Goal: Information Seeking & Learning: Learn about a topic

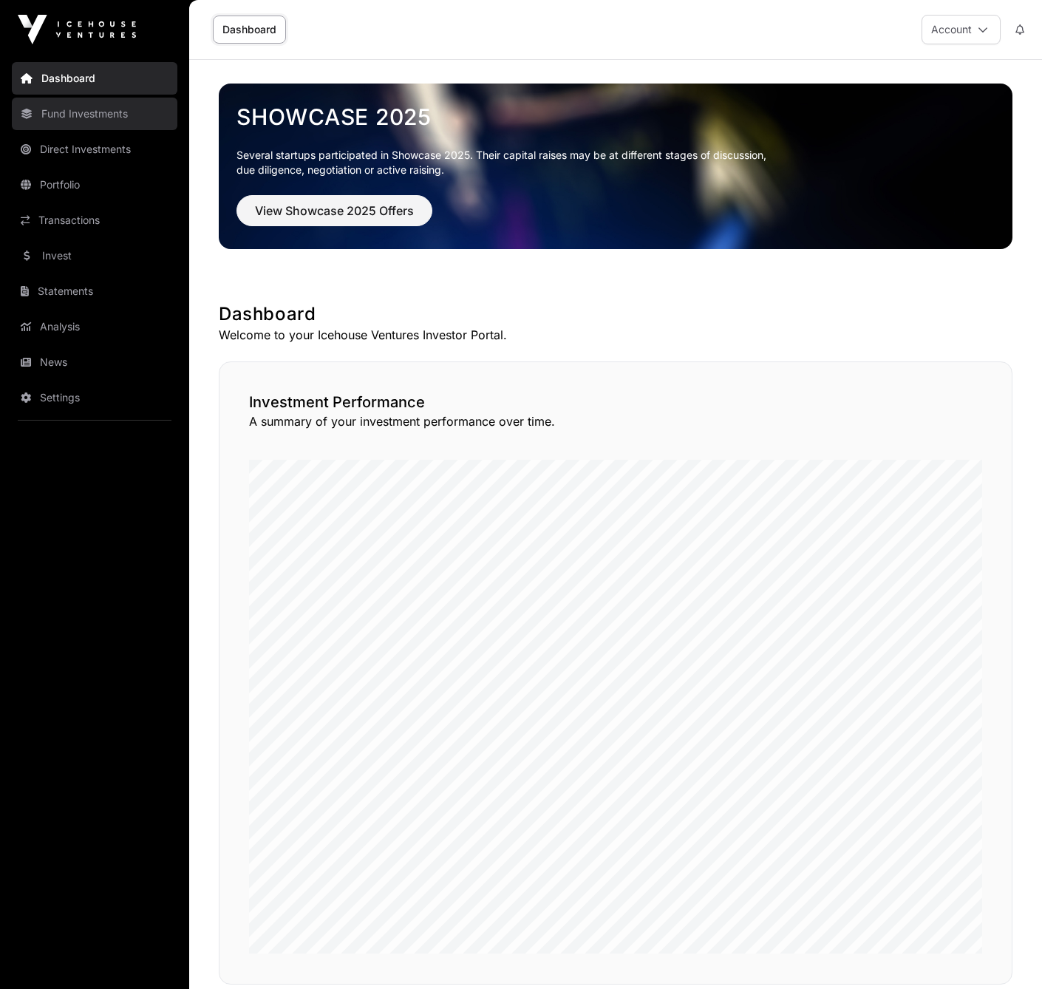
click at [75, 113] on link "Fund Investments" at bounding box center [95, 114] width 166 height 33
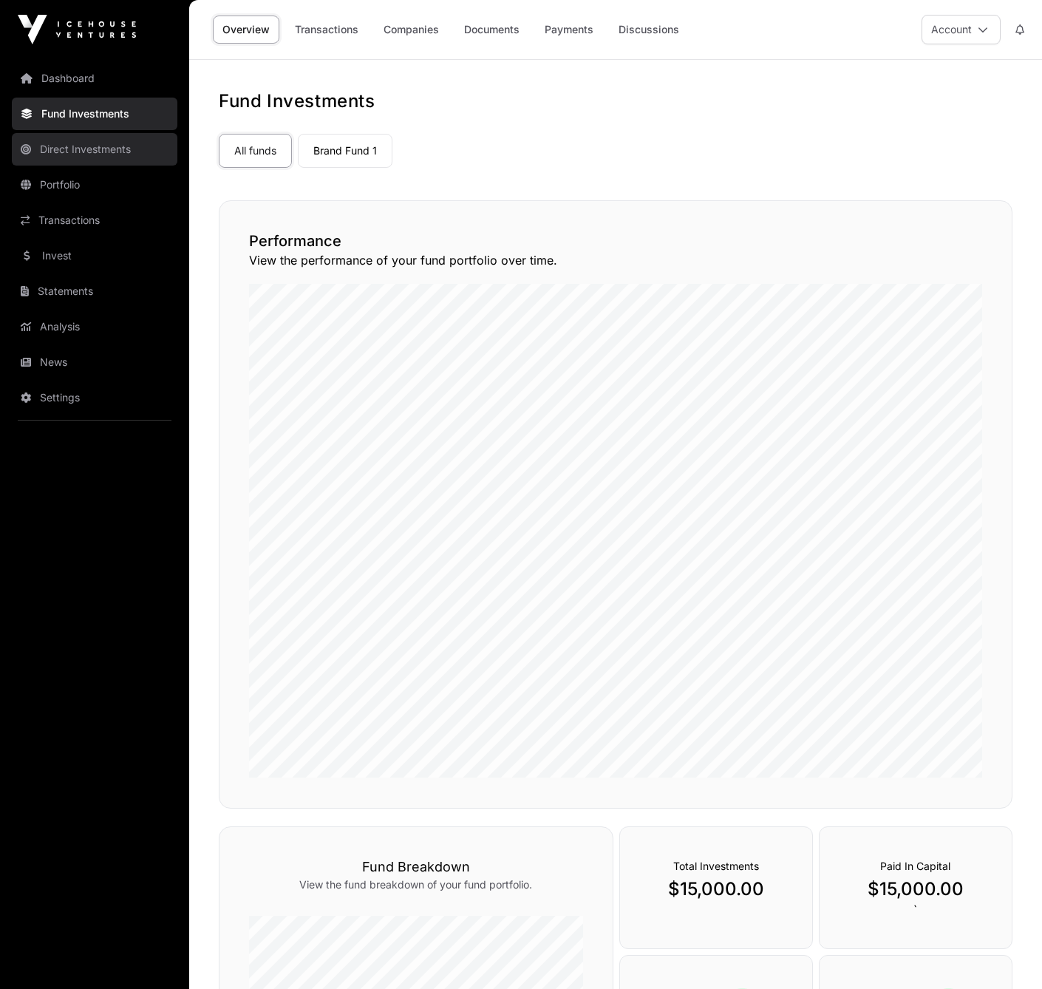
click at [71, 149] on link "Direct Investments" at bounding box center [95, 149] width 166 height 33
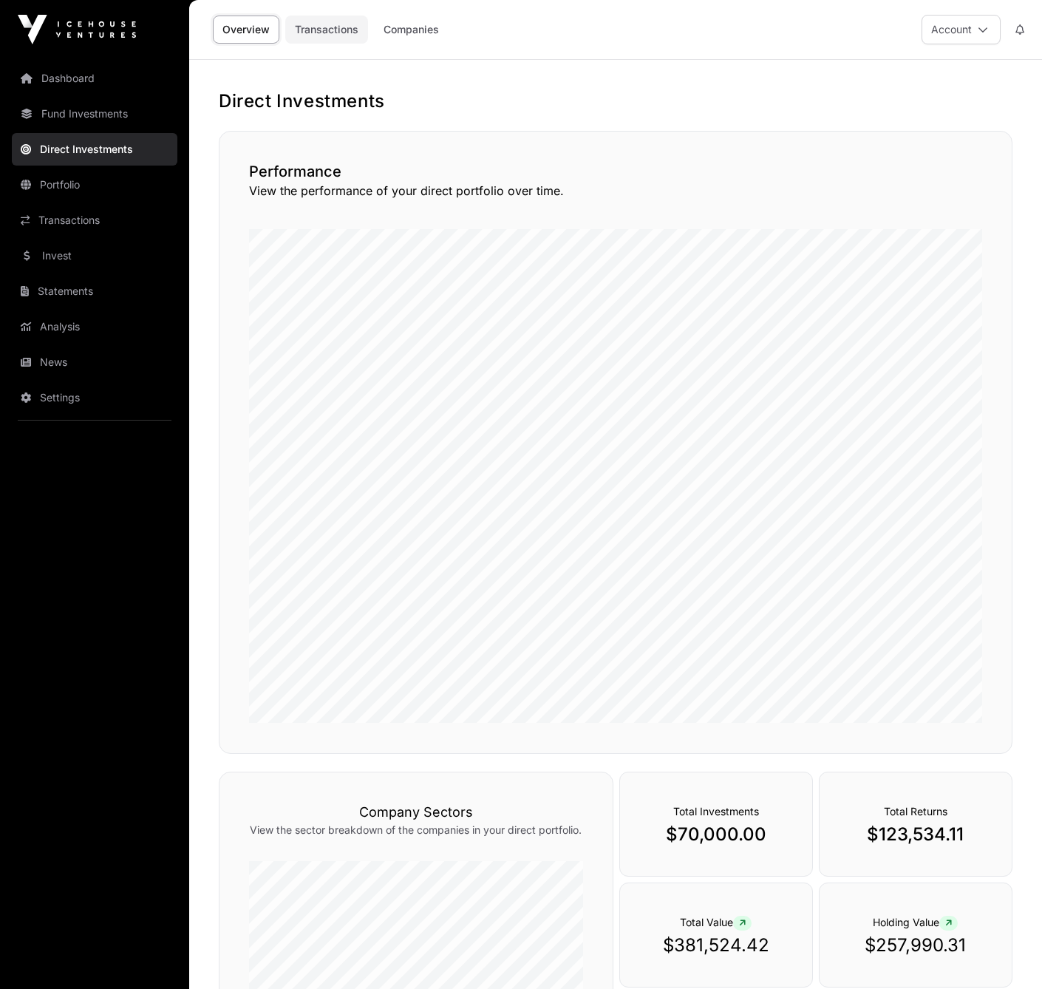
click at [314, 34] on link "Transactions" at bounding box center [326, 30] width 83 height 28
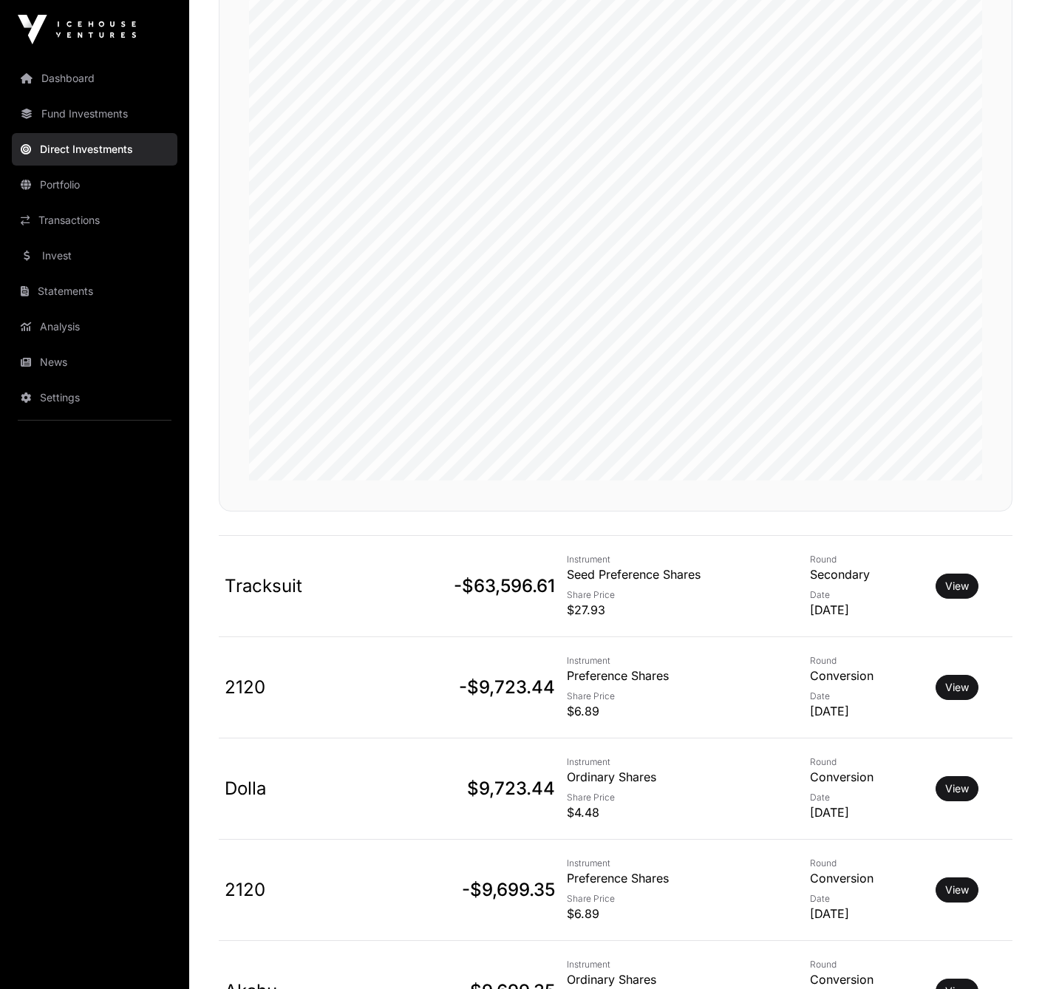
scroll to position [230, 0]
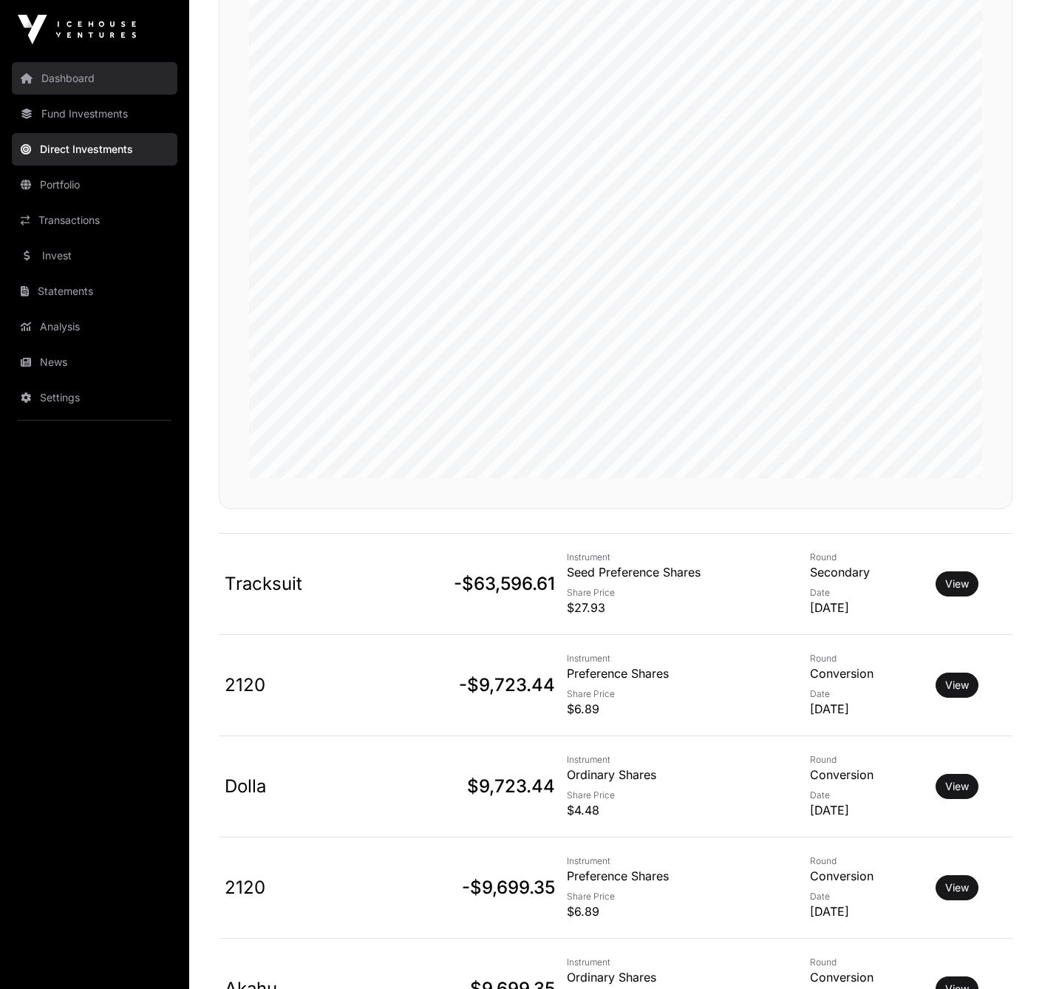
click at [58, 72] on link "Dashboard" at bounding box center [95, 78] width 166 height 33
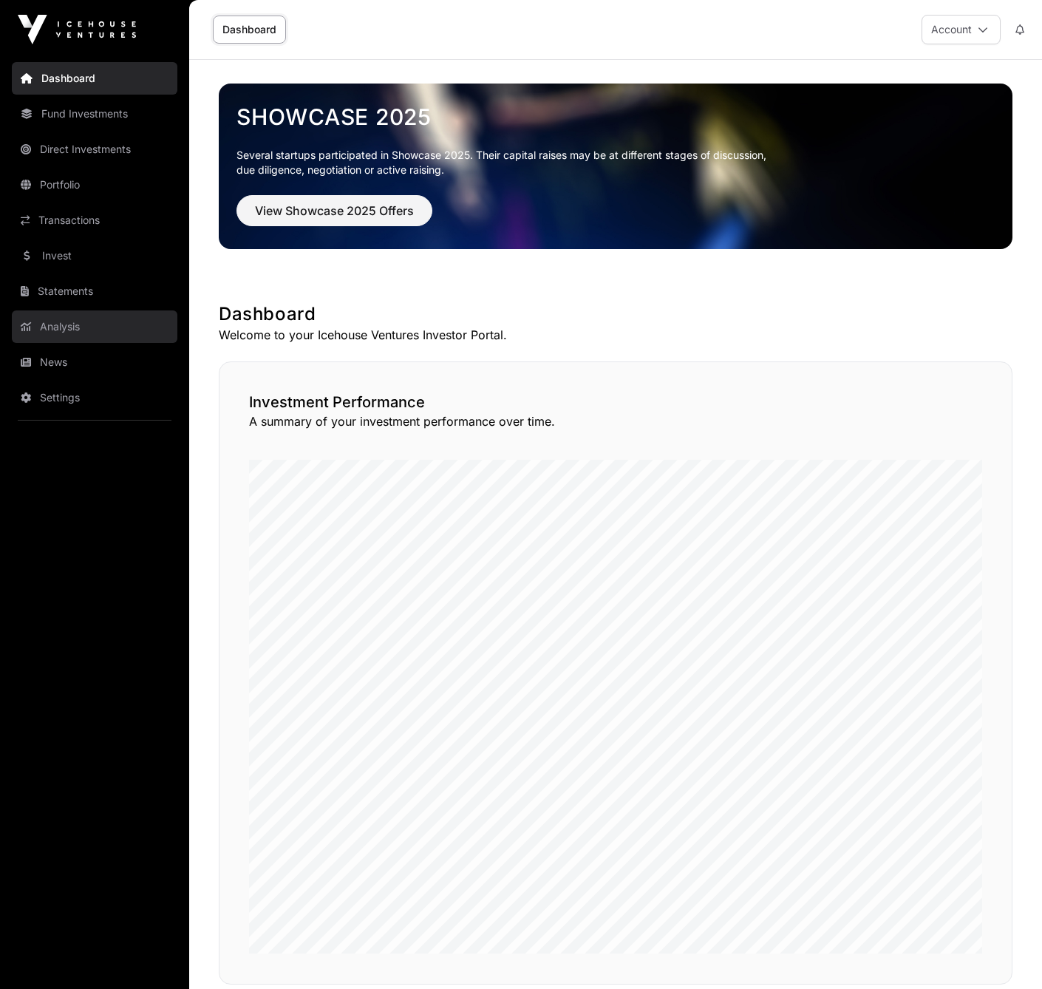
click at [52, 319] on link "Analysis" at bounding box center [95, 326] width 166 height 33
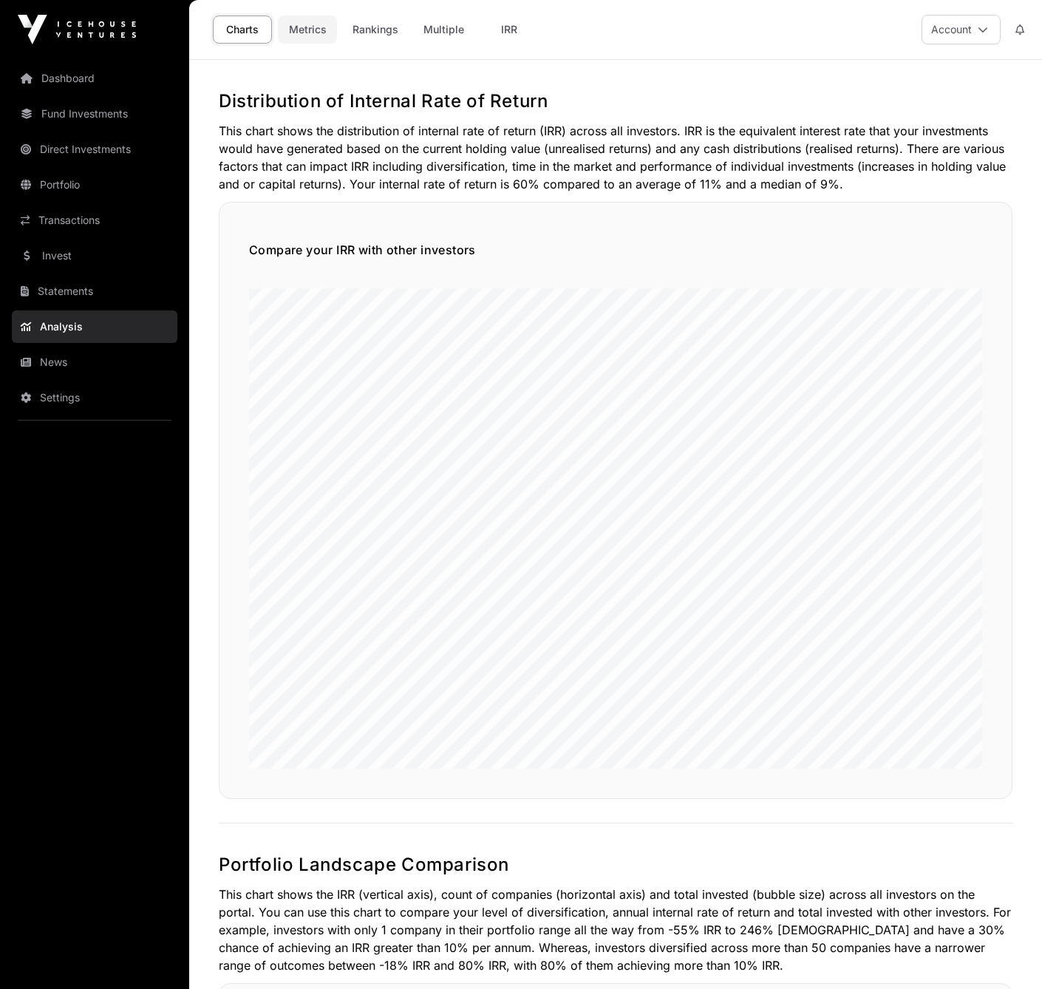
click at [307, 27] on link "Metrics" at bounding box center [307, 30] width 59 height 28
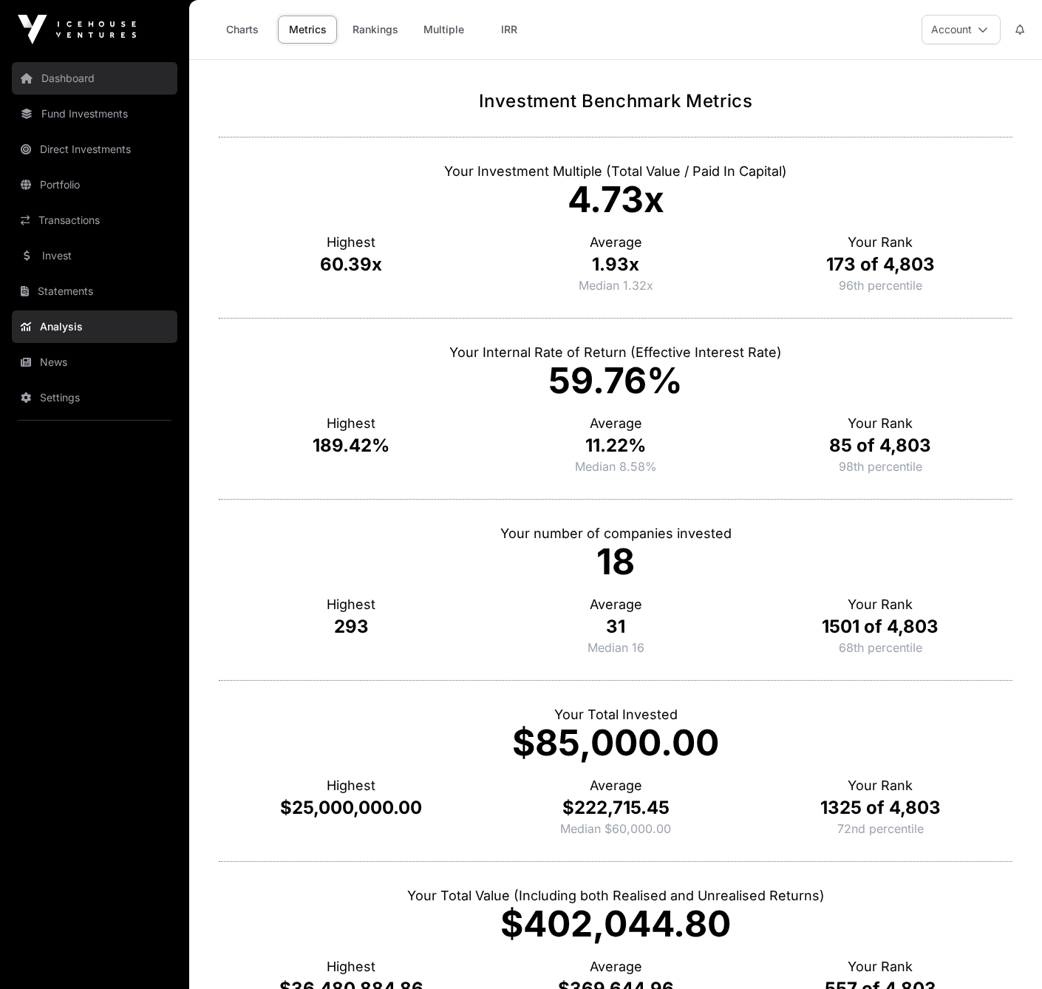
click at [77, 78] on link "Dashboard" at bounding box center [95, 78] width 166 height 33
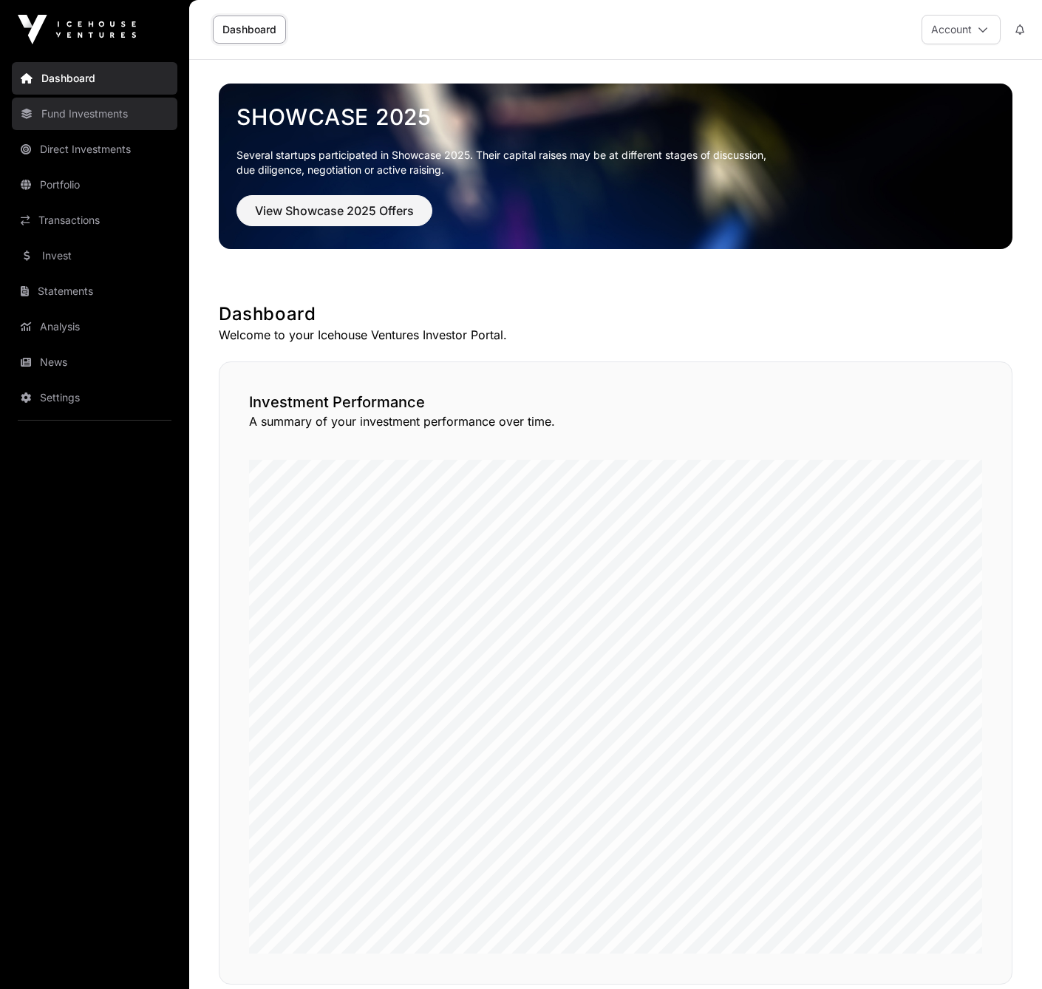
click at [86, 109] on link "Fund Investments" at bounding box center [95, 114] width 166 height 33
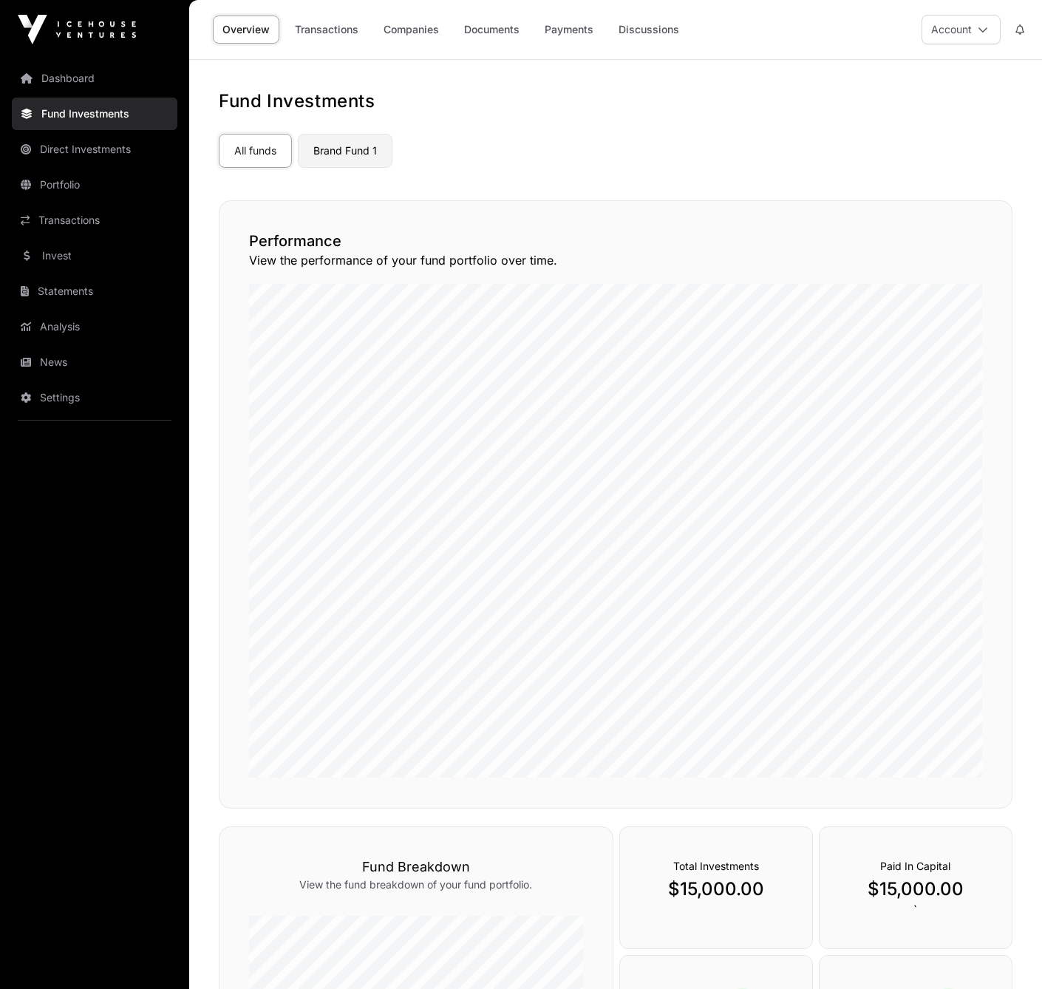
click at [340, 143] on link "Brand Fund 1" at bounding box center [345, 151] width 95 height 34
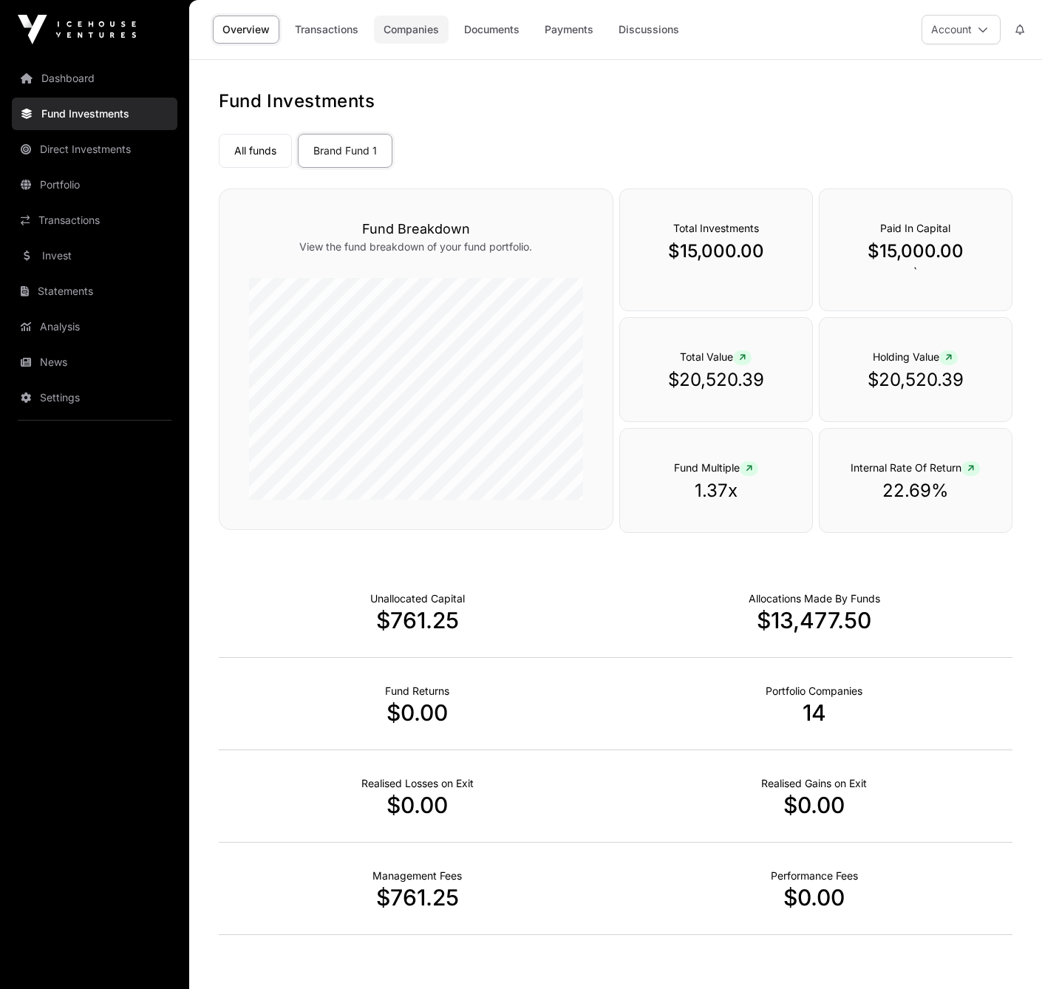
click at [395, 33] on link "Companies" at bounding box center [411, 30] width 75 height 28
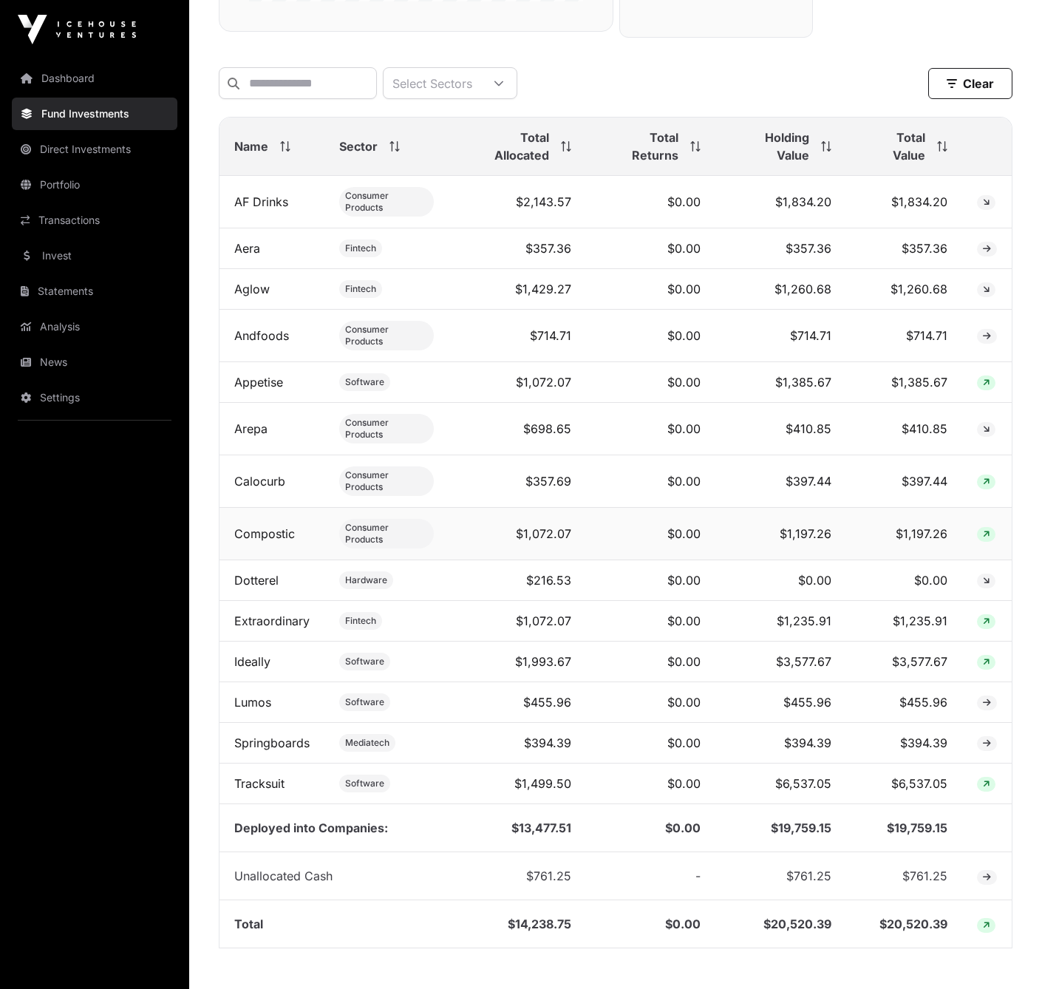
scroll to position [508, 0]
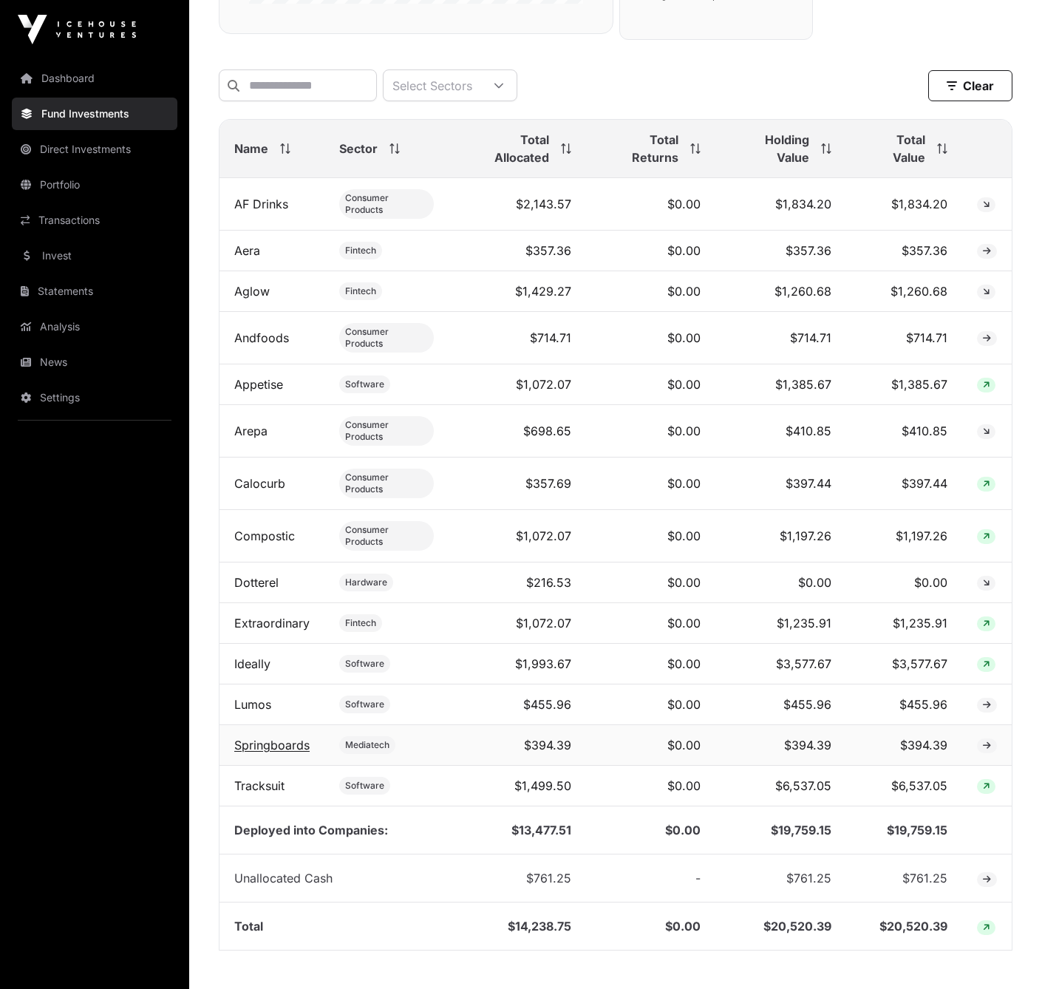
click at [243, 738] on link "Springboards" at bounding box center [271, 745] width 75 height 15
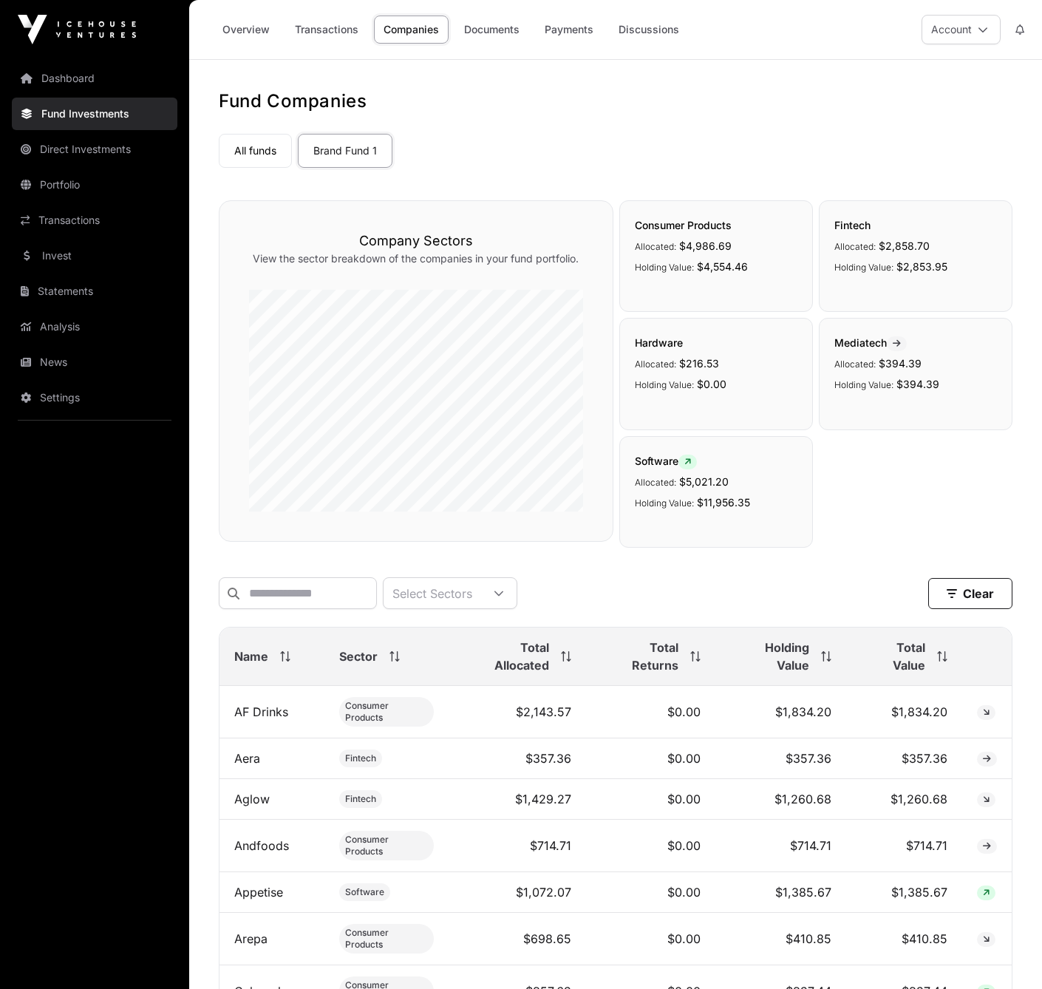
scroll to position [508, 0]
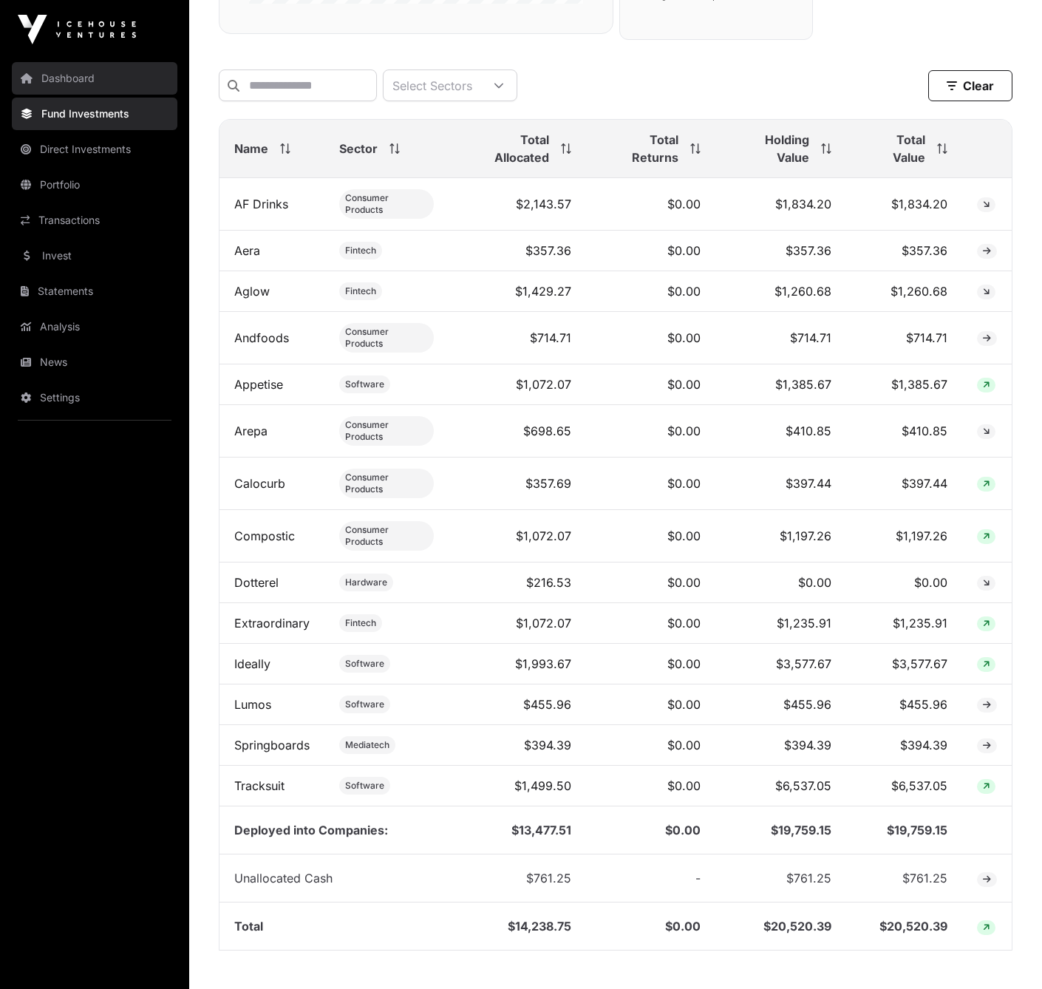
click at [83, 74] on link "Dashboard" at bounding box center [95, 78] width 166 height 33
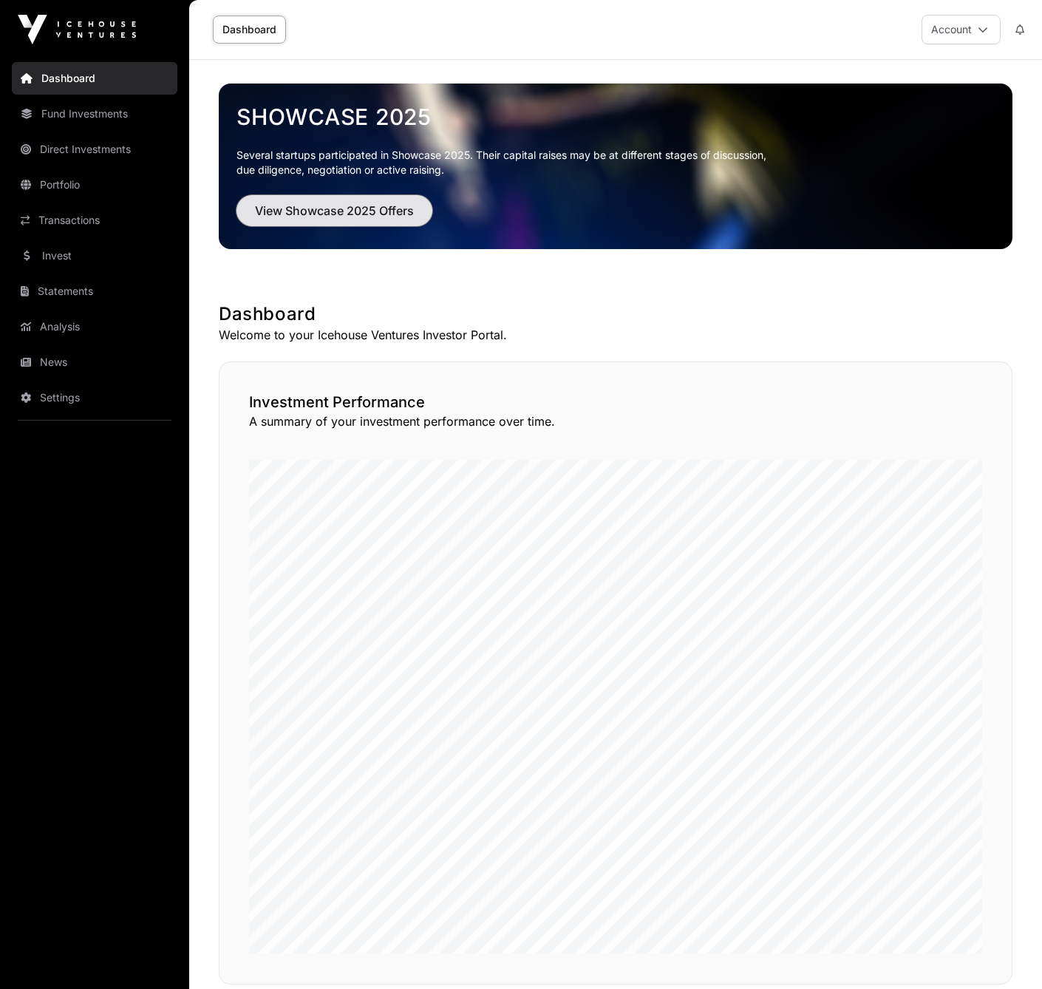
click at [340, 211] on span "View Showcase 2025 Offers" at bounding box center [334, 211] width 159 height 18
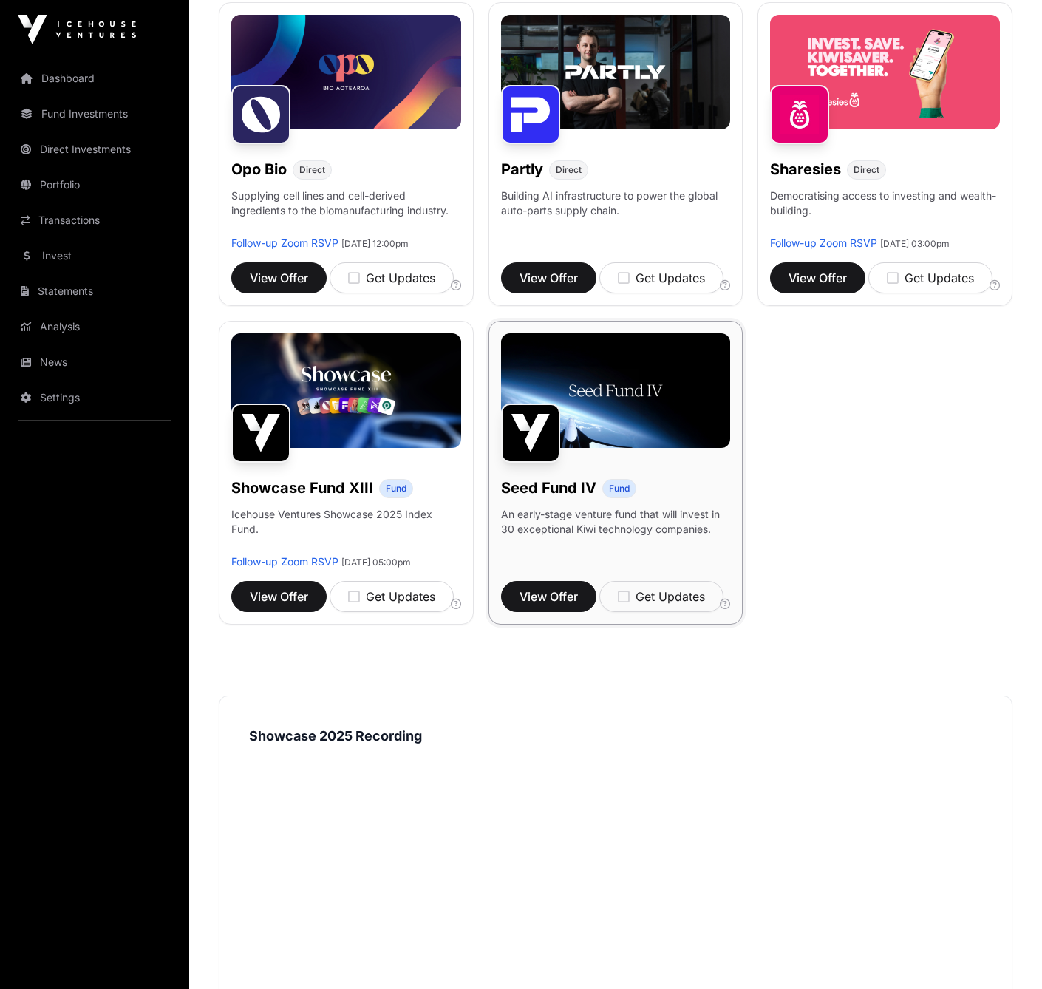
scroll to position [874, 0]
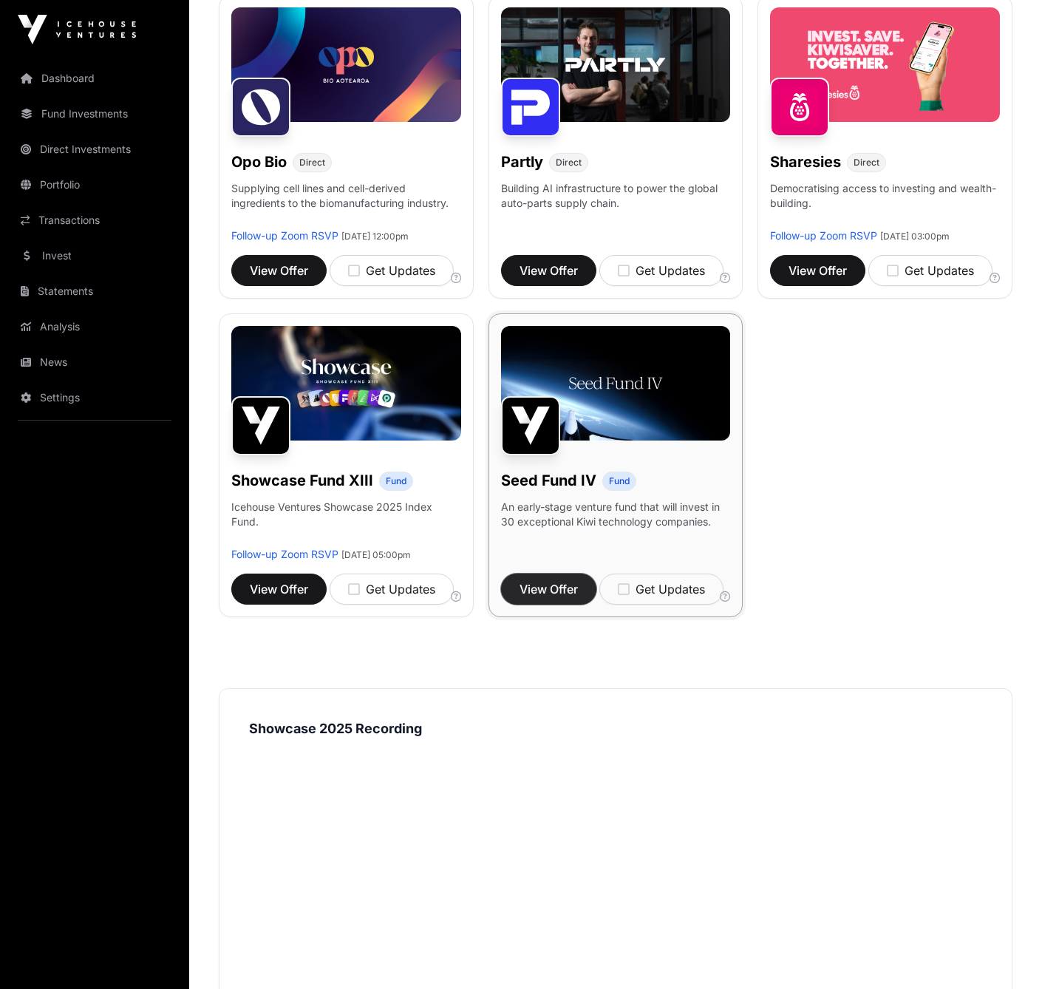
click at [557, 598] on span "View Offer" at bounding box center [549, 589] width 58 height 18
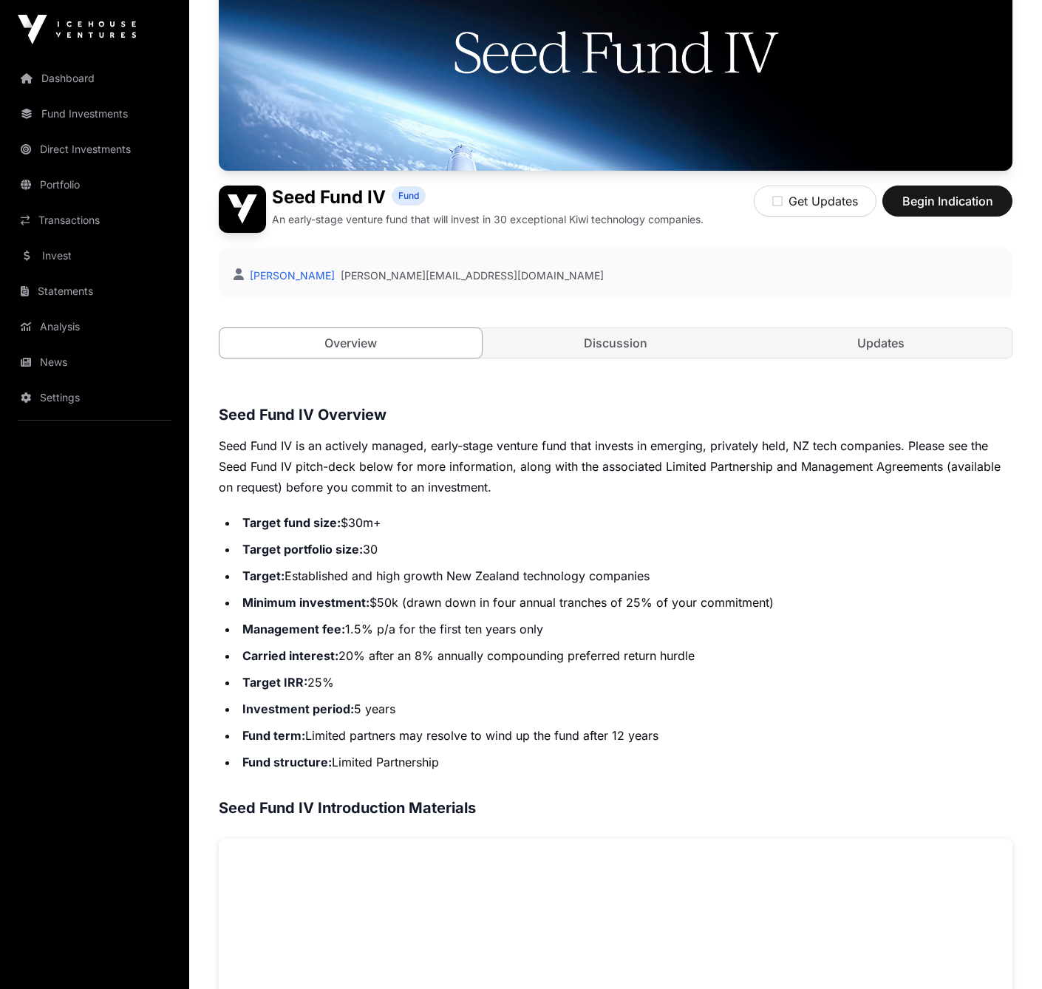
scroll to position [336, 0]
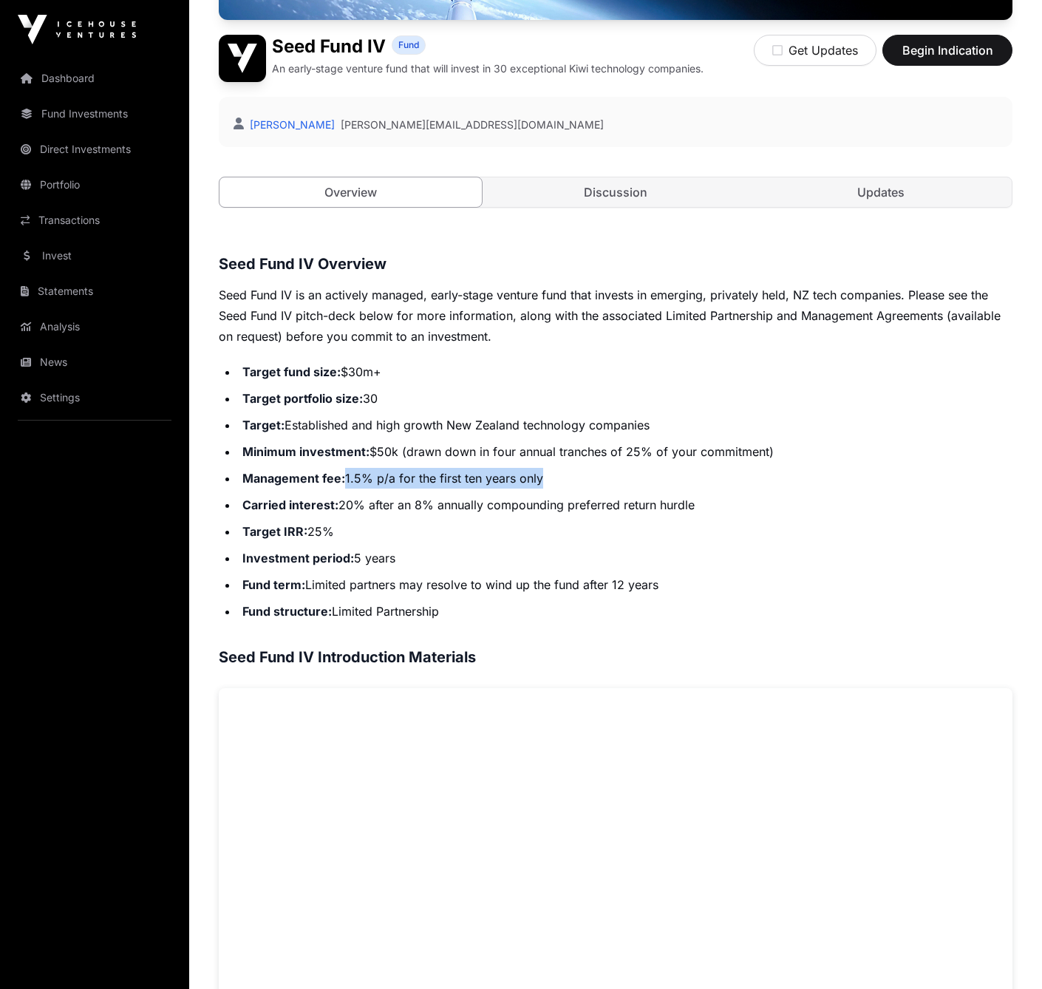
drag, startPoint x: 344, startPoint y: 478, endPoint x: 560, endPoint y: 469, distance: 216.0
click at [560, 469] on li "Management fee: 1.5% p/a for the first ten years only" at bounding box center [625, 478] width 775 height 21
click at [333, 498] on strong "Carried interest:" at bounding box center [290, 504] width 96 height 15
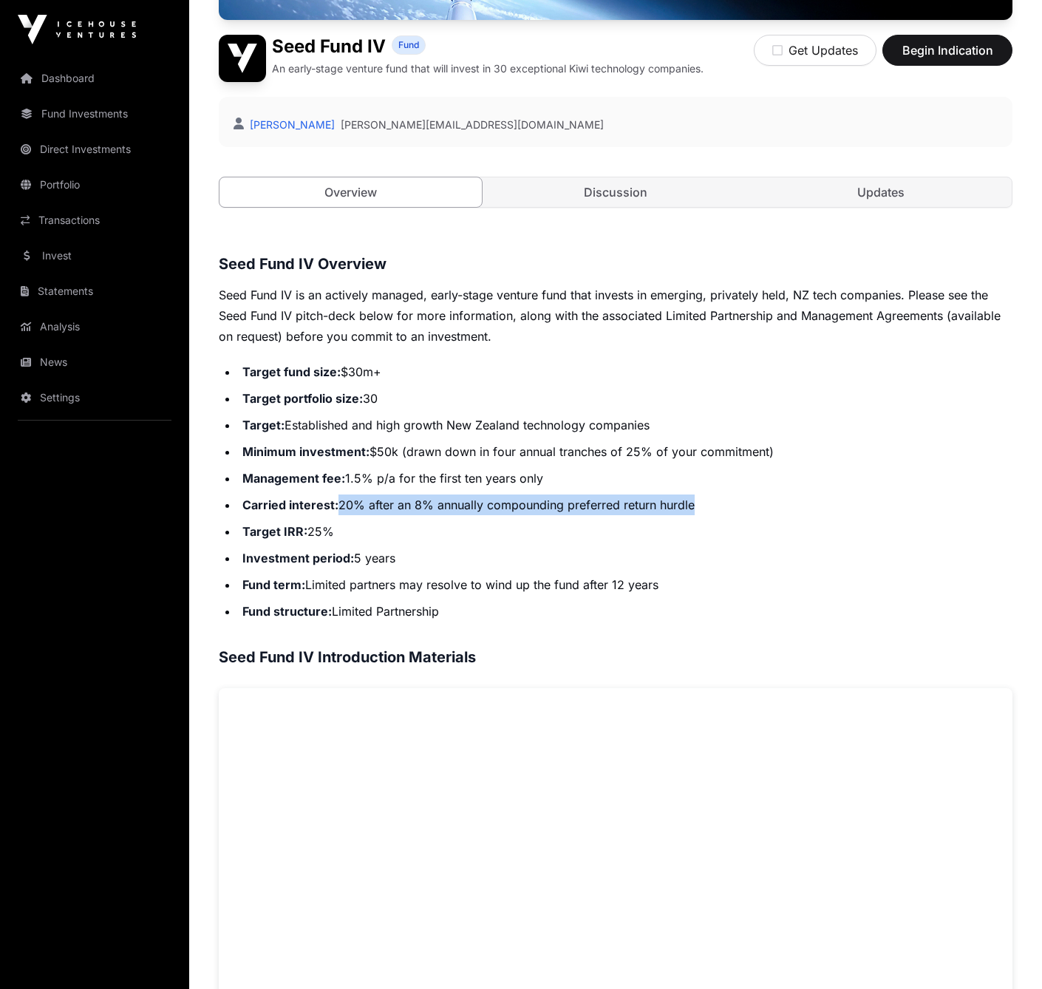
drag, startPoint x: 341, startPoint y: 503, endPoint x: 744, endPoint y: 506, distance: 402.1
click at [744, 506] on li "Carried interest: 20% after an 8% annually compounding preferred return hurdle" at bounding box center [625, 504] width 775 height 21
click at [741, 523] on li "Target IRR: 25%" at bounding box center [625, 531] width 775 height 21
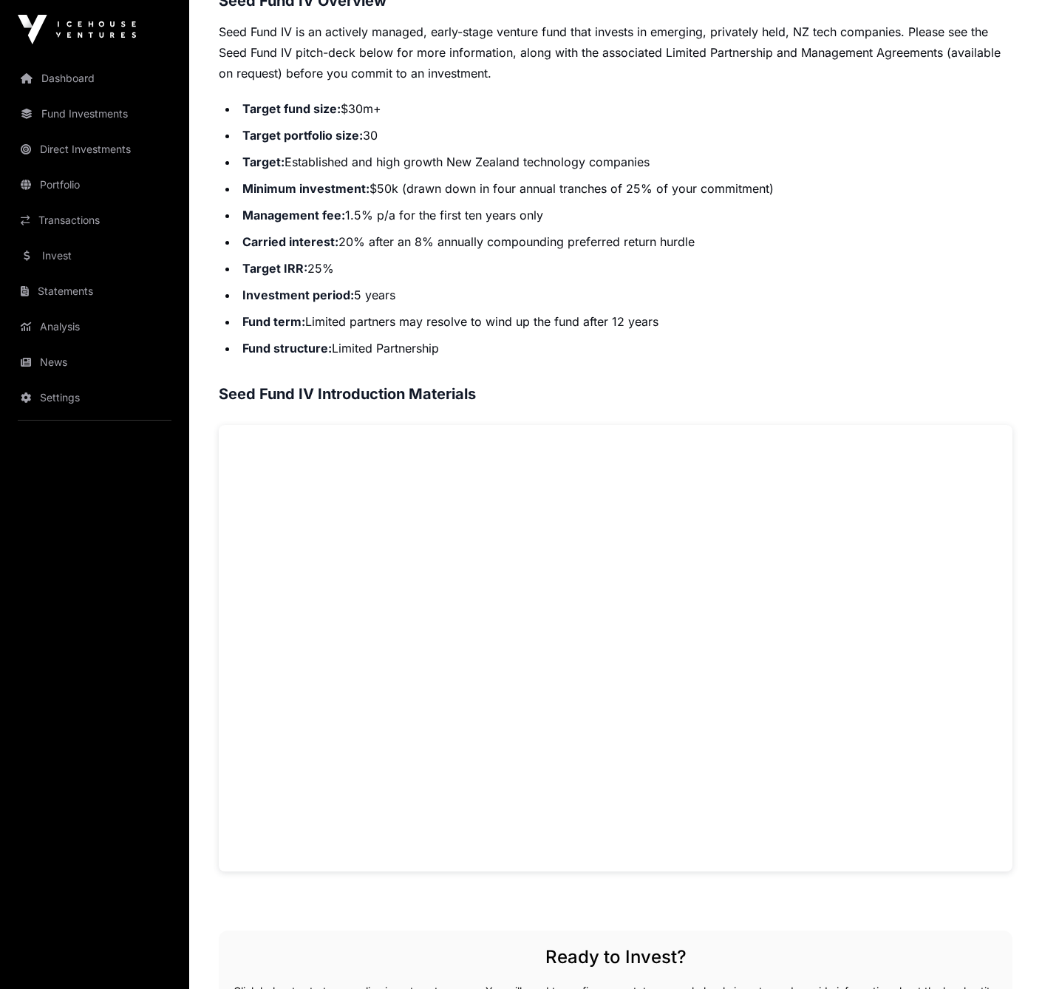
scroll to position [604, 0]
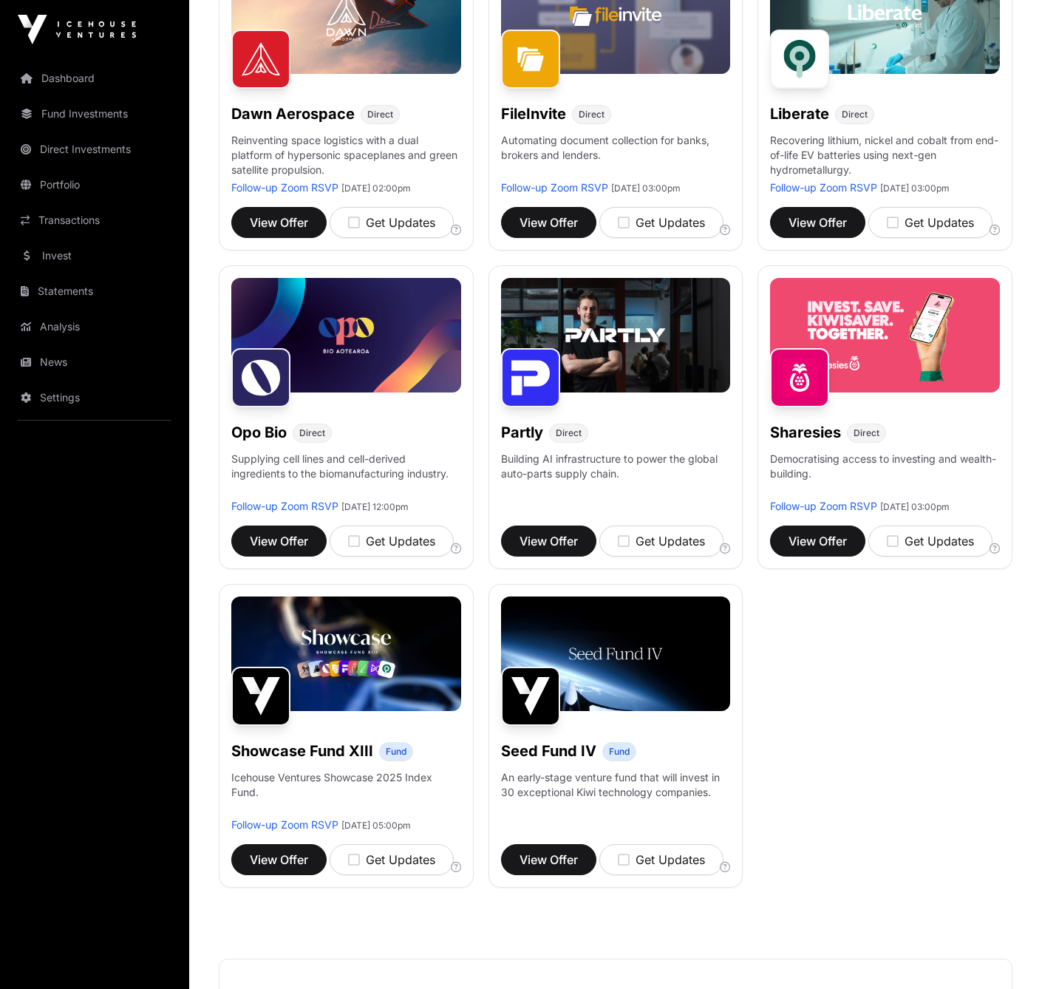
scroll to position [874, 0]
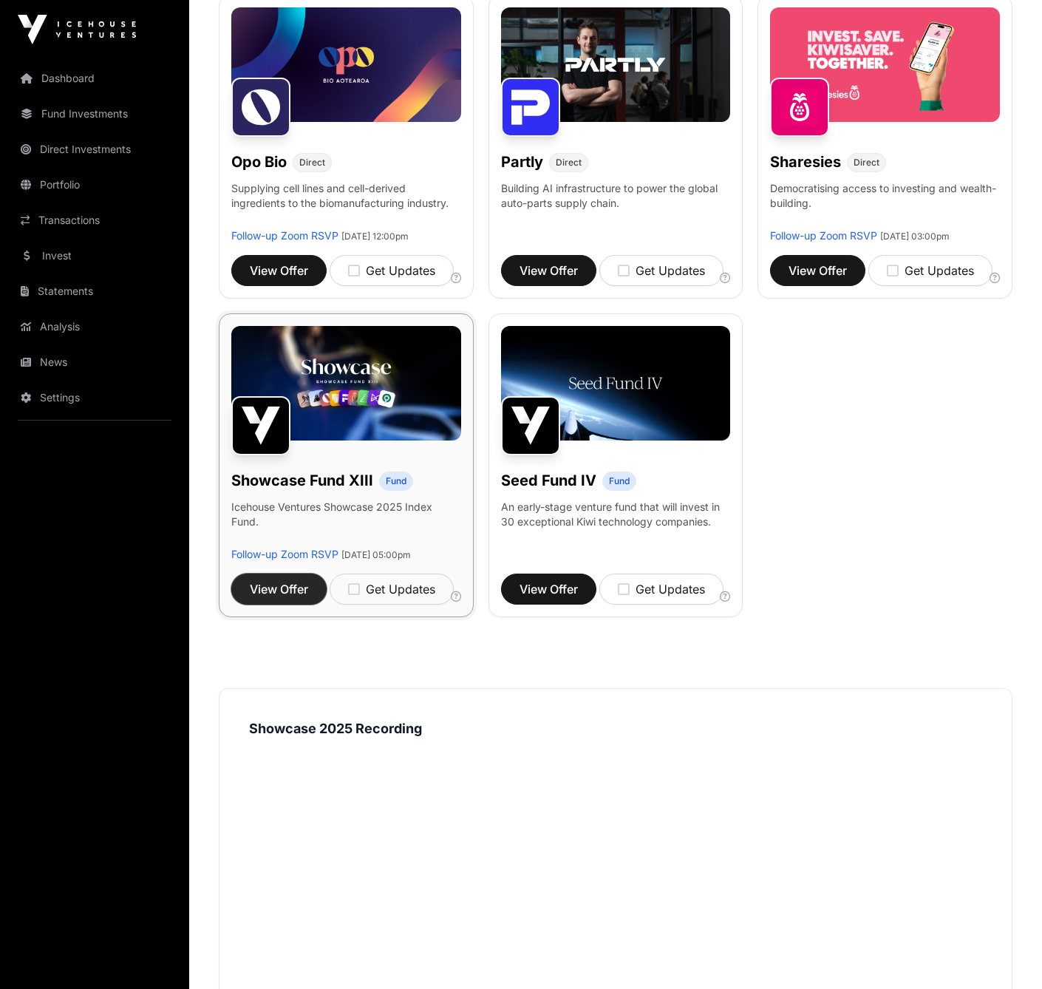
click at [281, 598] on span "View Offer" at bounding box center [279, 589] width 58 height 18
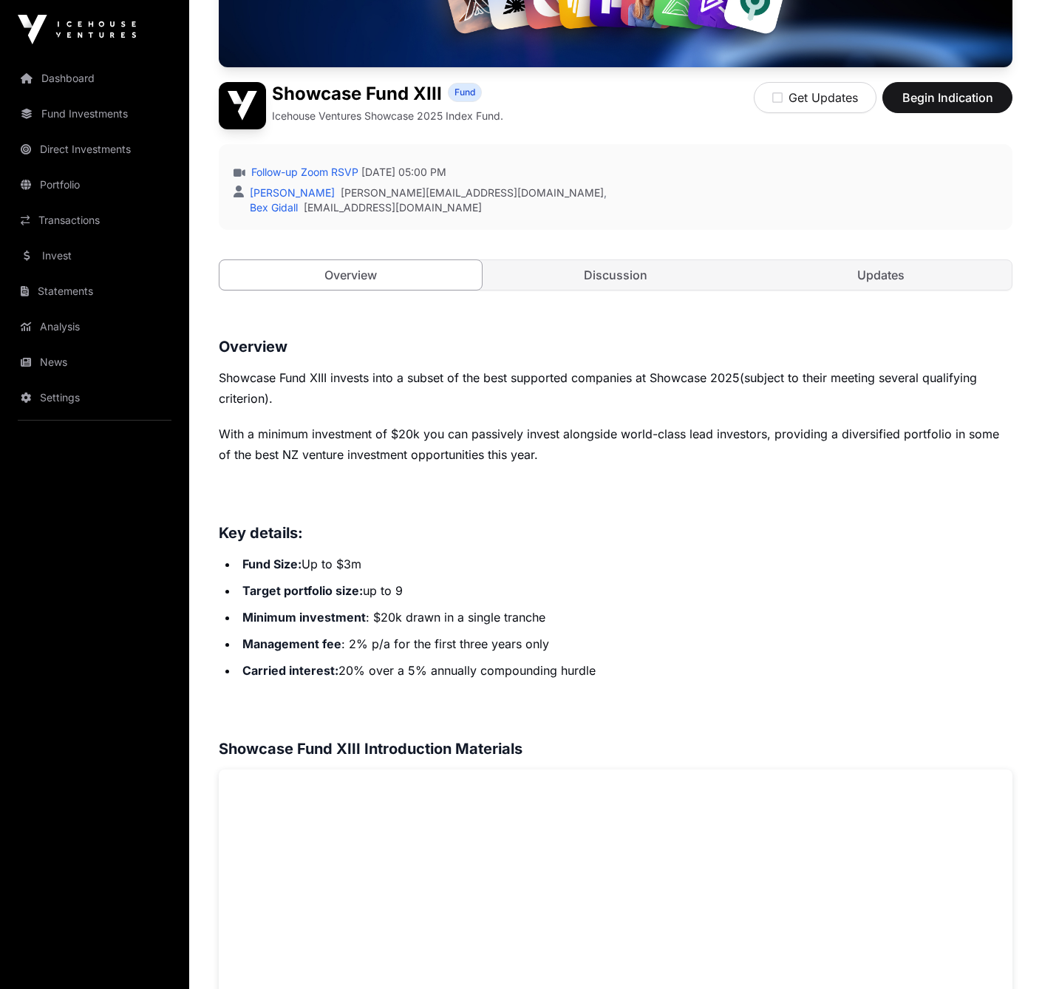
scroll to position [303, 0]
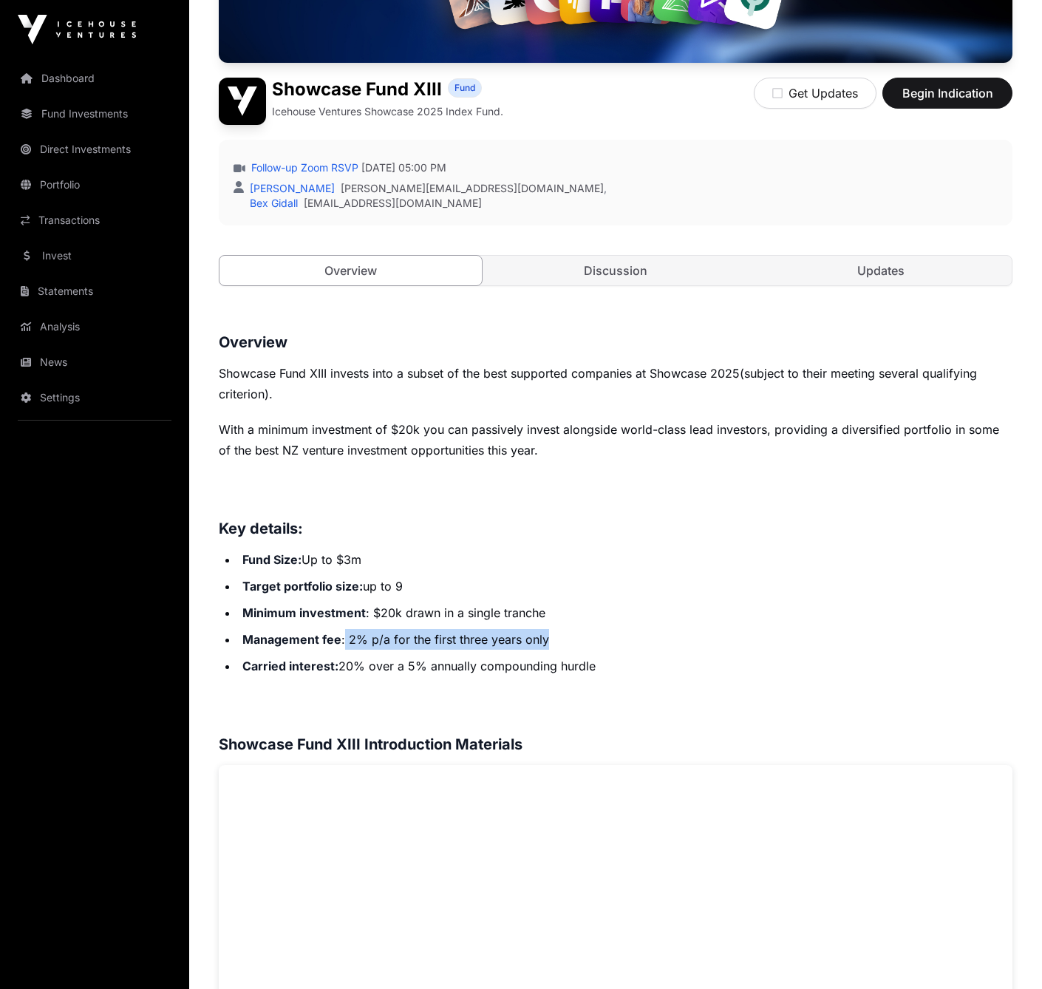
drag, startPoint x: 342, startPoint y: 639, endPoint x: 580, endPoint y: 644, distance: 238.1
click at [580, 644] on li "Management fee : 2% p/a for the first three years only" at bounding box center [625, 639] width 775 height 21
drag, startPoint x: 391, startPoint y: 663, endPoint x: 605, endPoint y: 664, distance: 213.6
click at [605, 664] on li "Carried interest: 20% over a 5% annually compounding hurdle" at bounding box center [625, 666] width 775 height 21
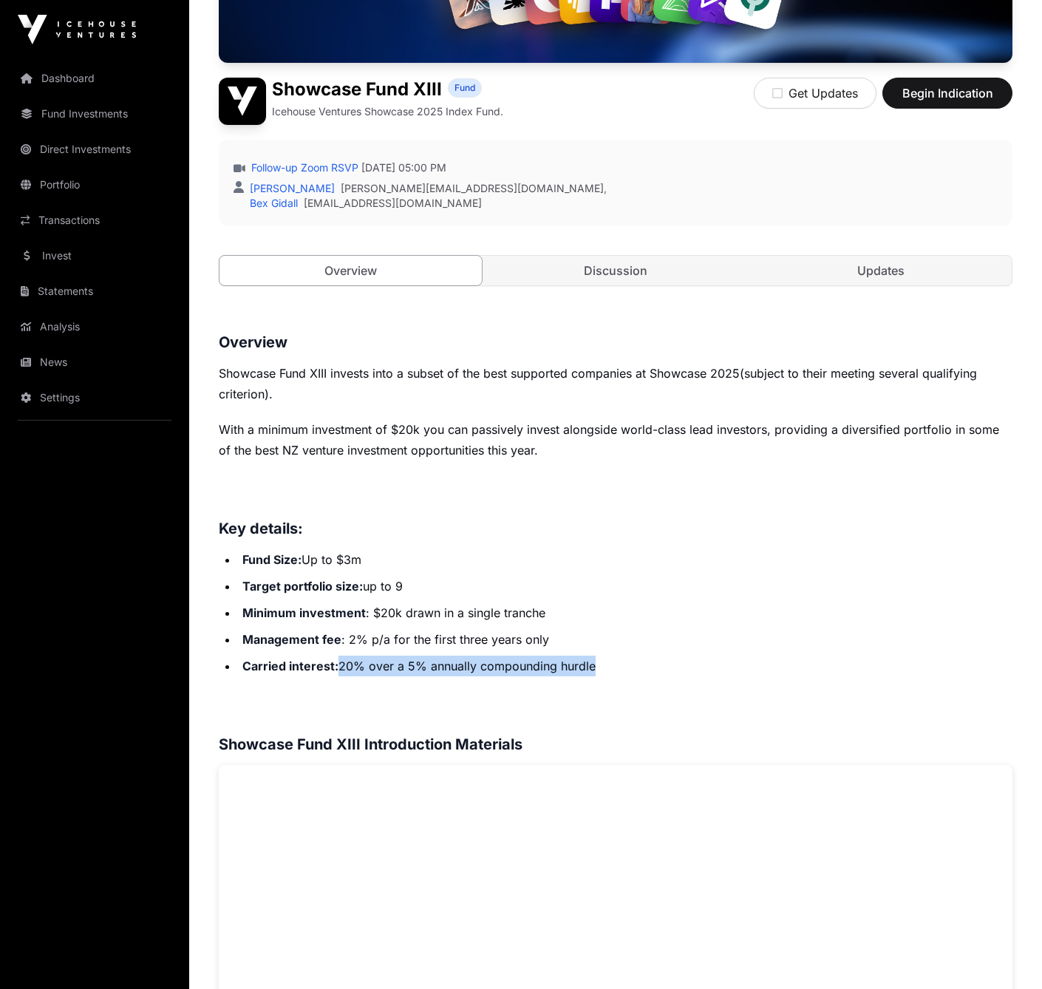
click at [605, 664] on li "Carried interest: 20% over a 5% annually compounding hurdle" at bounding box center [625, 666] width 775 height 21
drag, startPoint x: 411, startPoint y: 667, endPoint x: 640, endPoint y: 669, distance: 229.1
click at [640, 669] on li "Carried interest: 20% over a 5% annually compounding hurdle" at bounding box center [625, 666] width 775 height 21
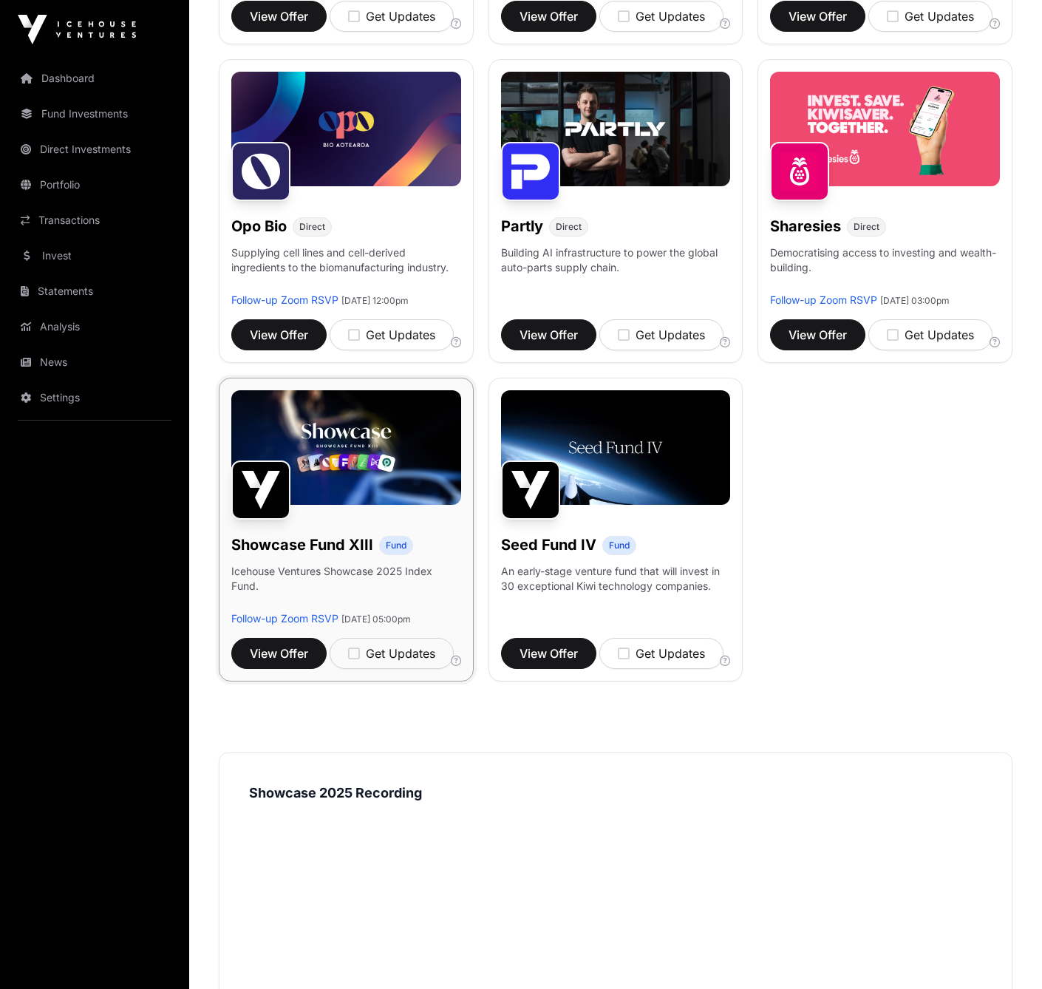
scroll to position [766, 0]
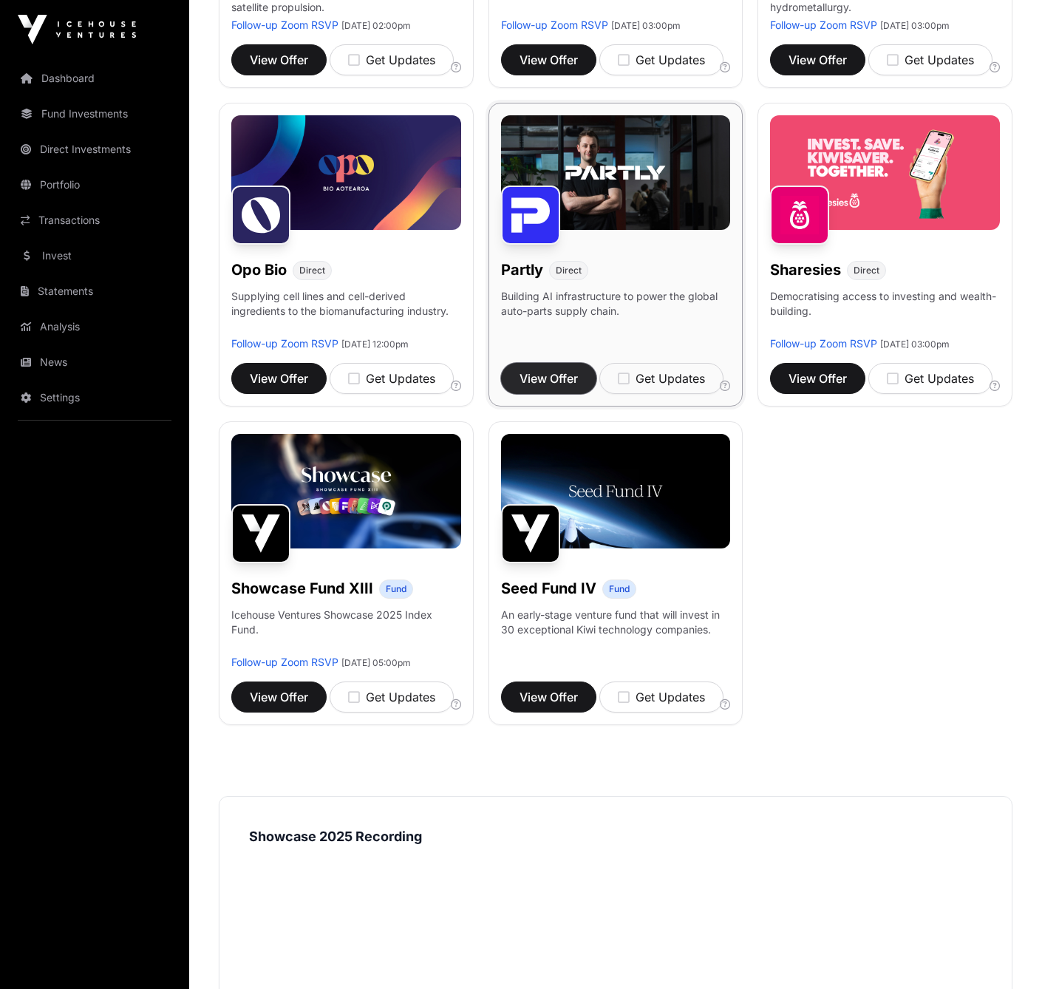
click at [537, 387] on span "View Offer" at bounding box center [549, 379] width 58 height 18
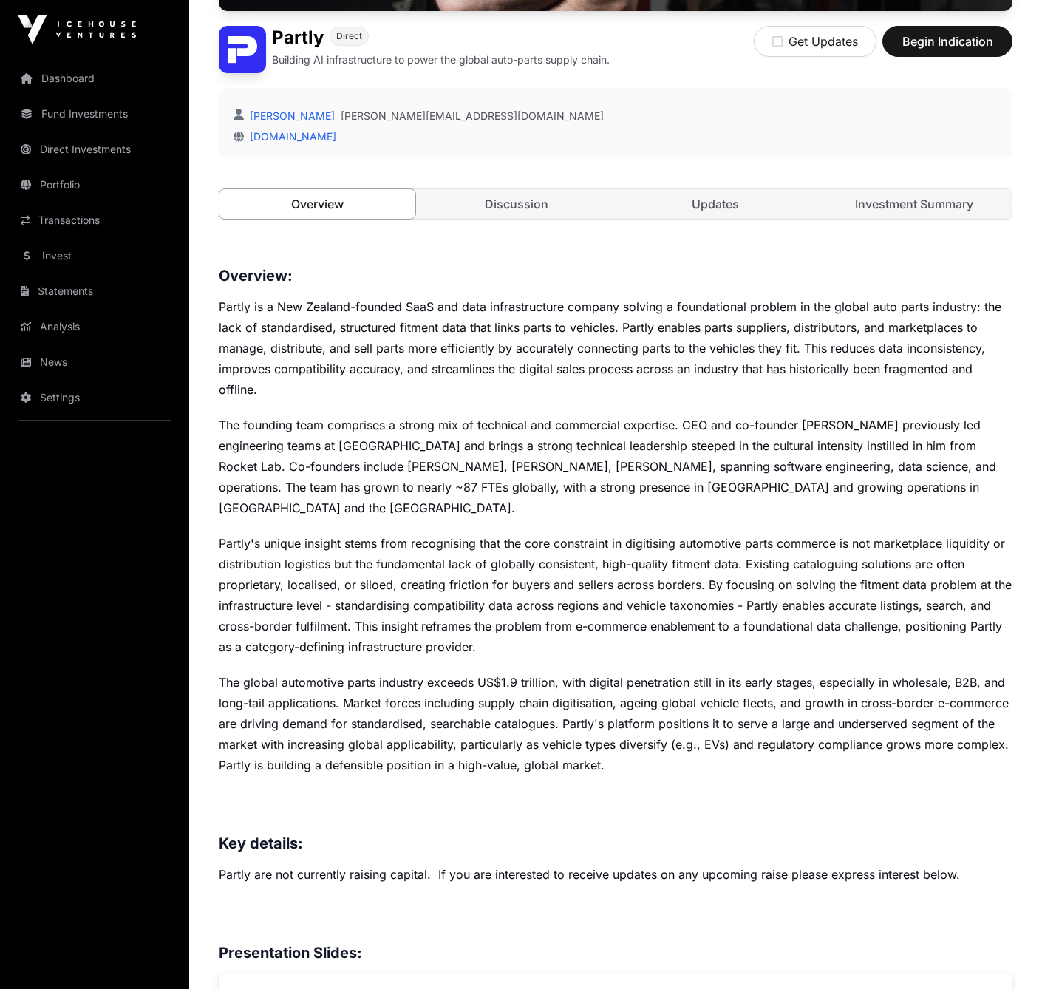
scroll to position [353, 0]
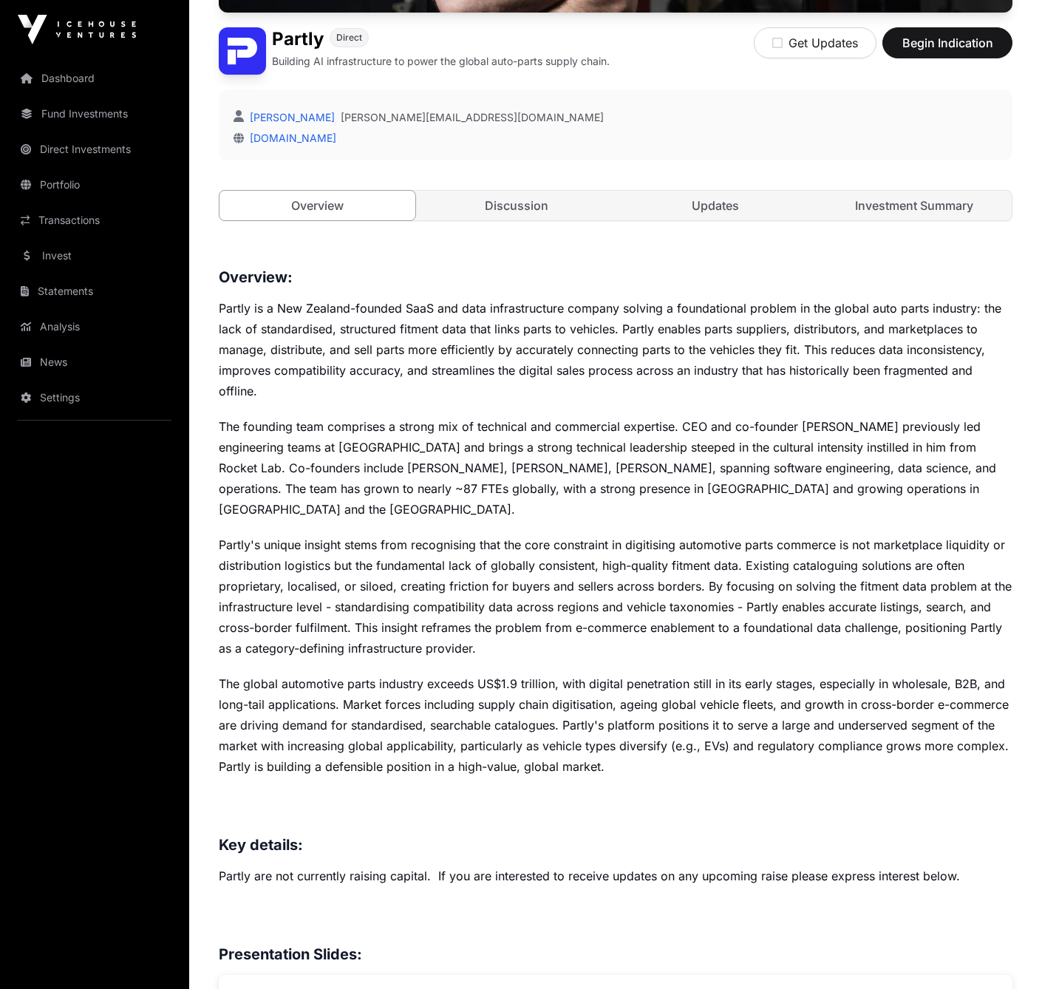
click at [514, 866] on p "Partly are not currently raising capital. If you are interested to receive upda…" at bounding box center [616, 876] width 794 height 21
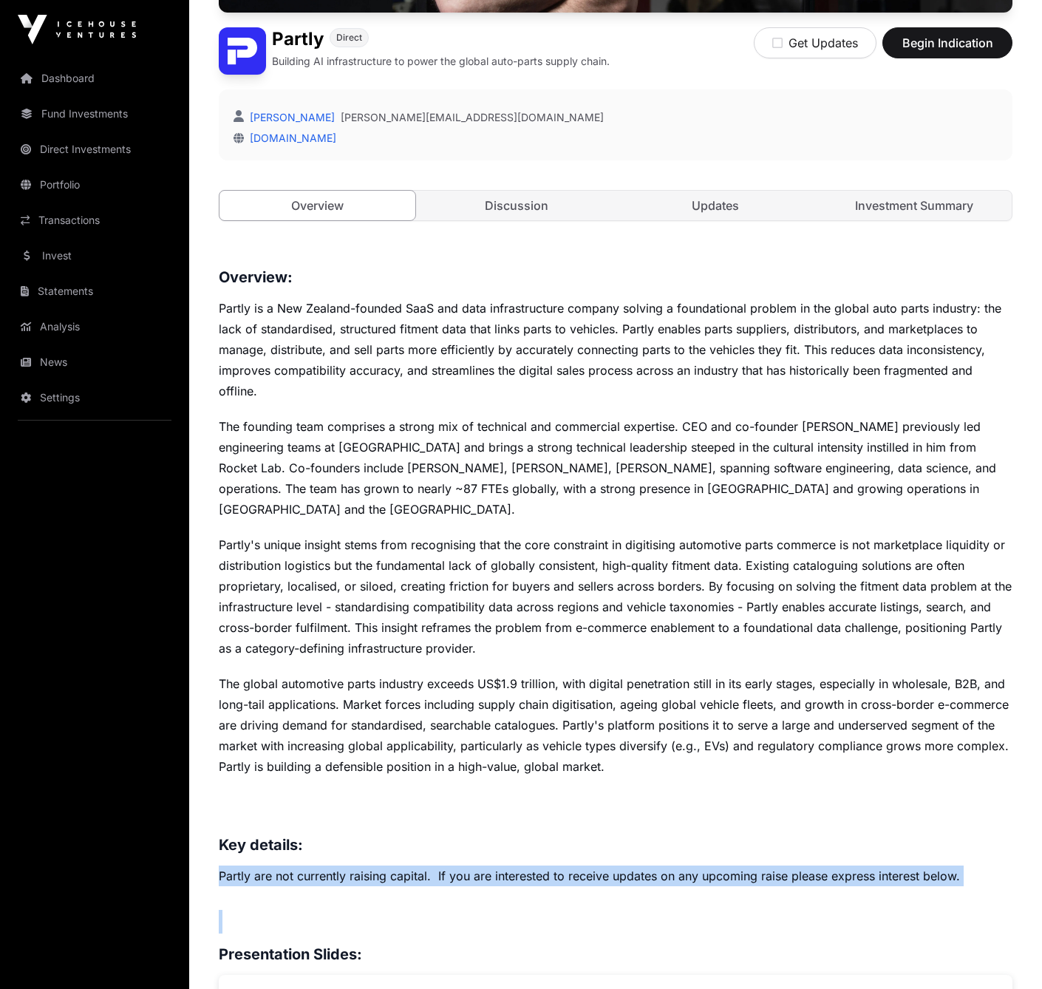
click at [514, 866] on p "Partly are not currently raising capital. If you are interested to receive upda…" at bounding box center [616, 876] width 794 height 21
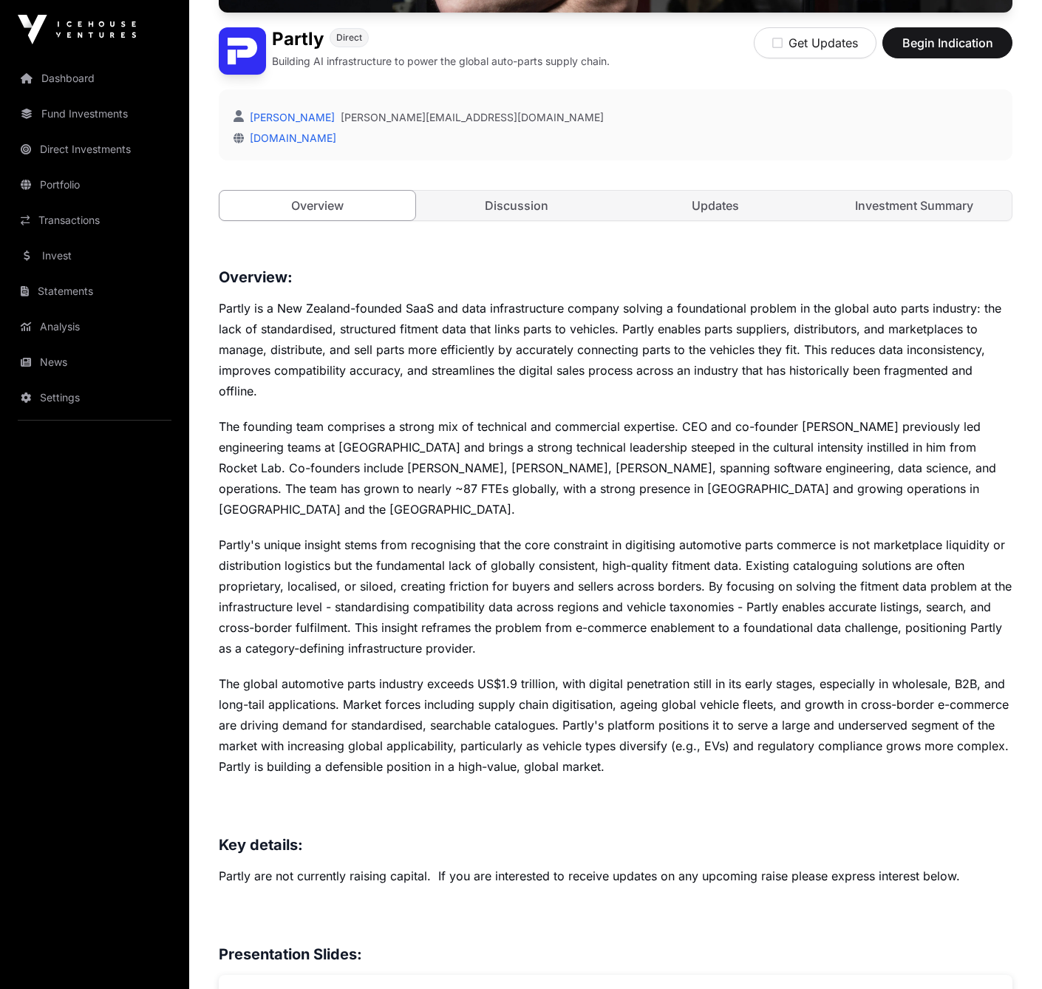
click at [519, 673] on p "The global automotive parts industry exceeds US$1.9 trillion, with digital pene…" at bounding box center [616, 724] width 794 height 103
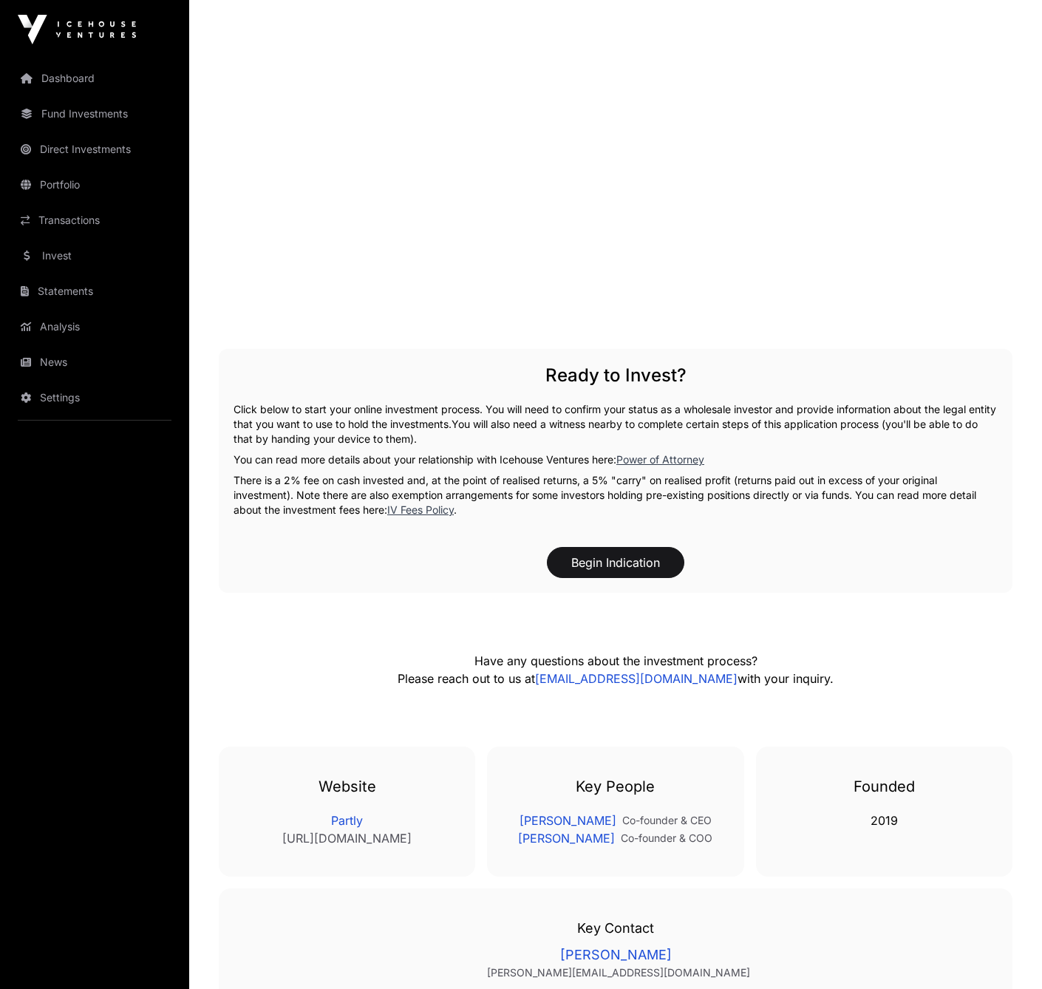
scroll to position [2021, 0]
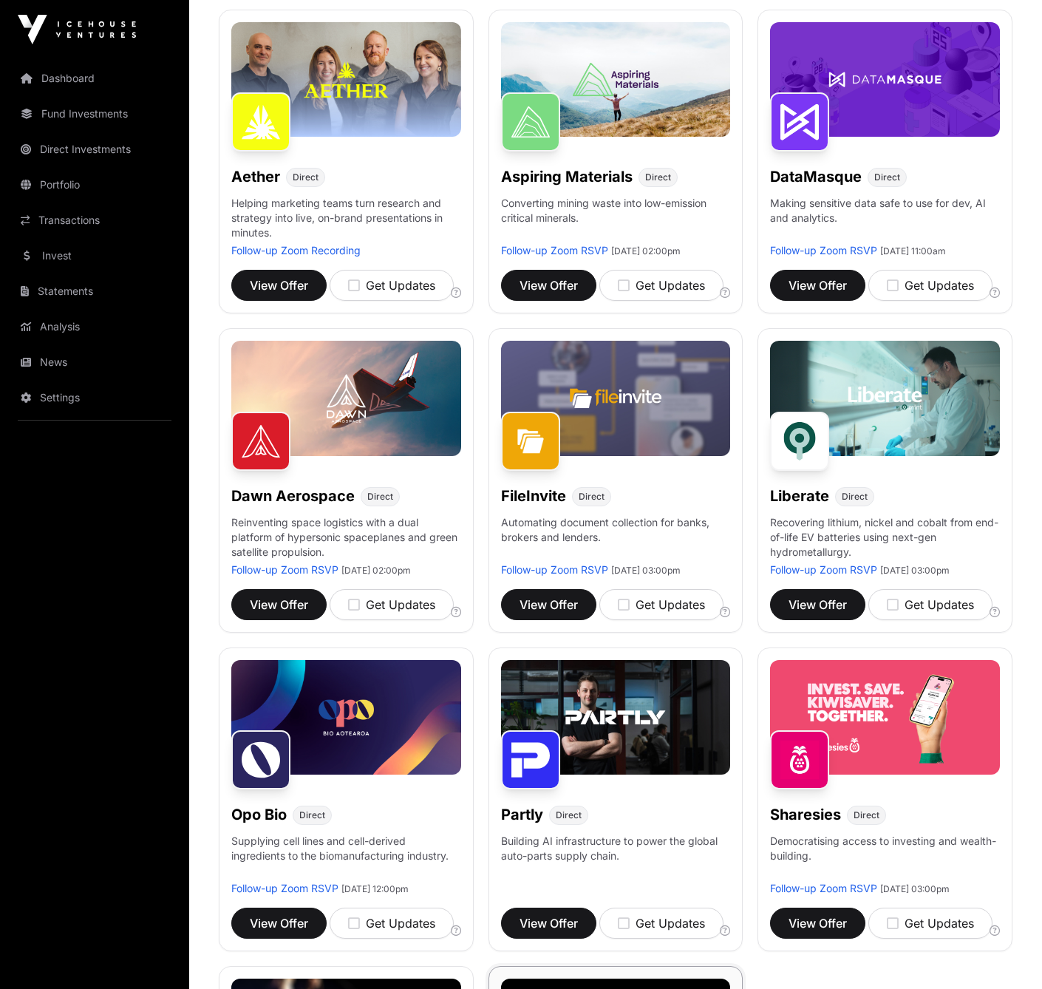
scroll to position [217, 0]
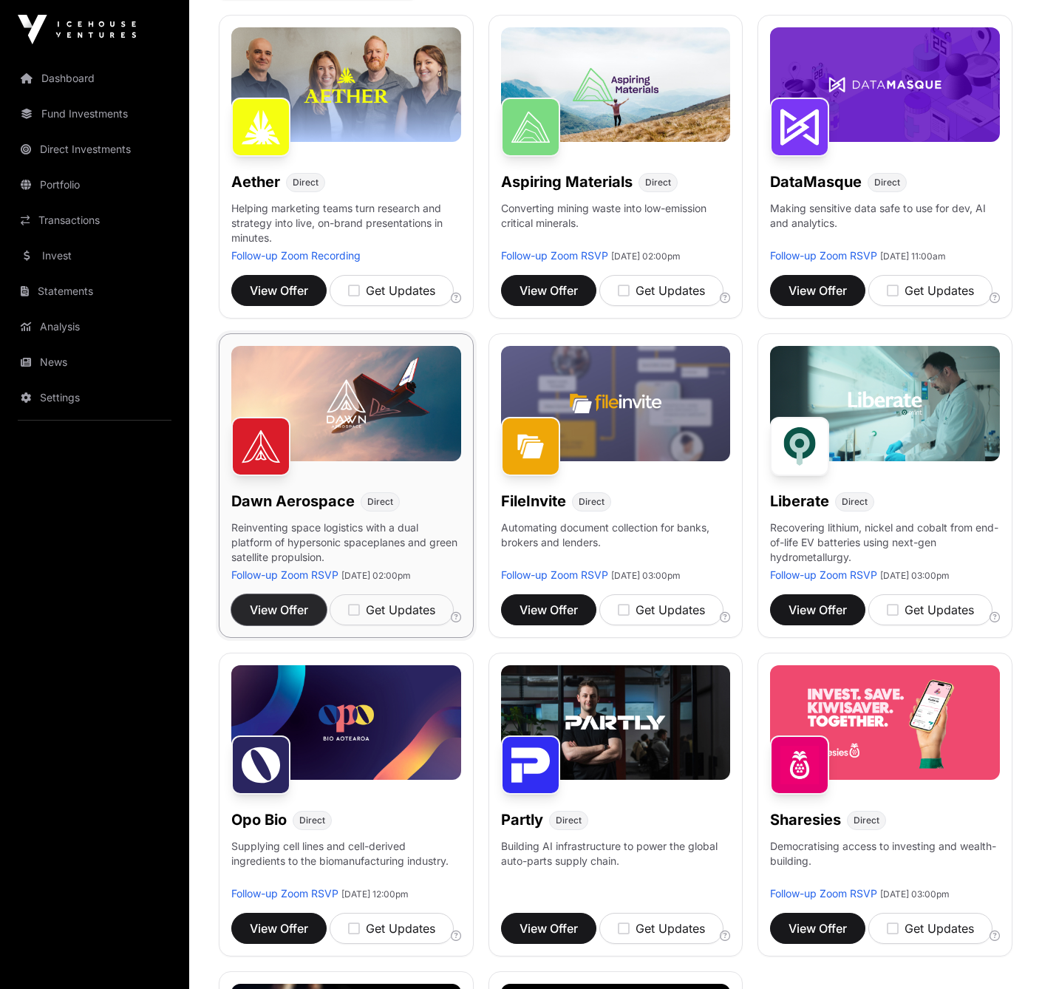
click at [273, 619] on span "View Offer" at bounding box center [279, 610] width 58 height 18
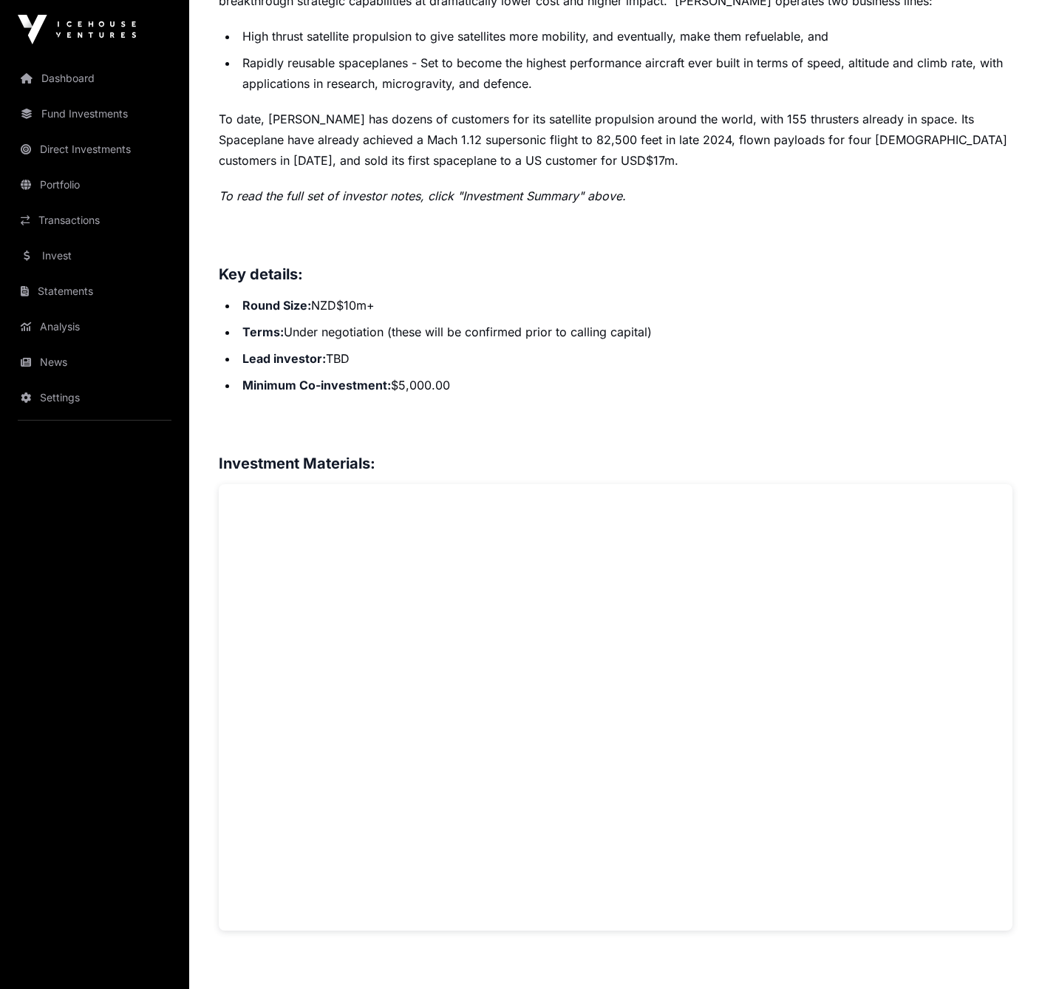
scroll to position [718, 0]
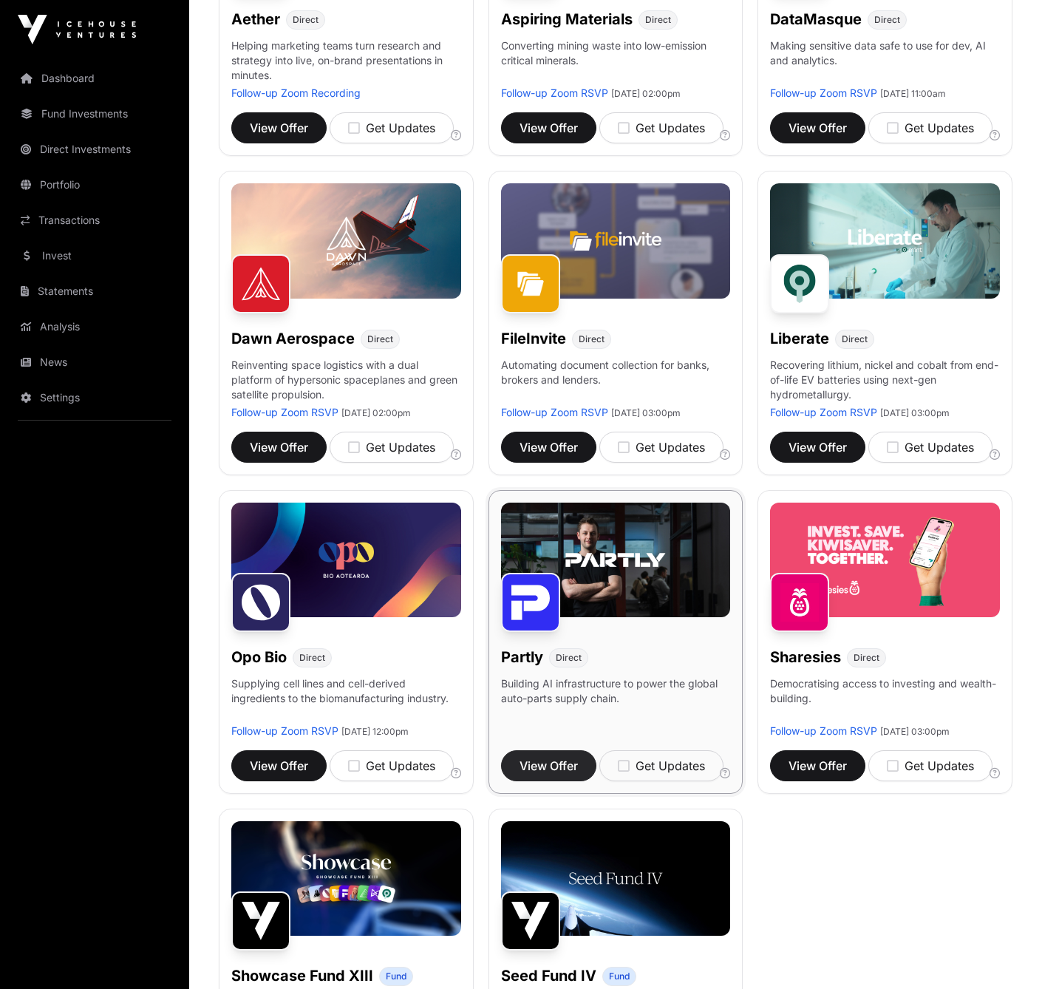
scroll to position [381, 0]
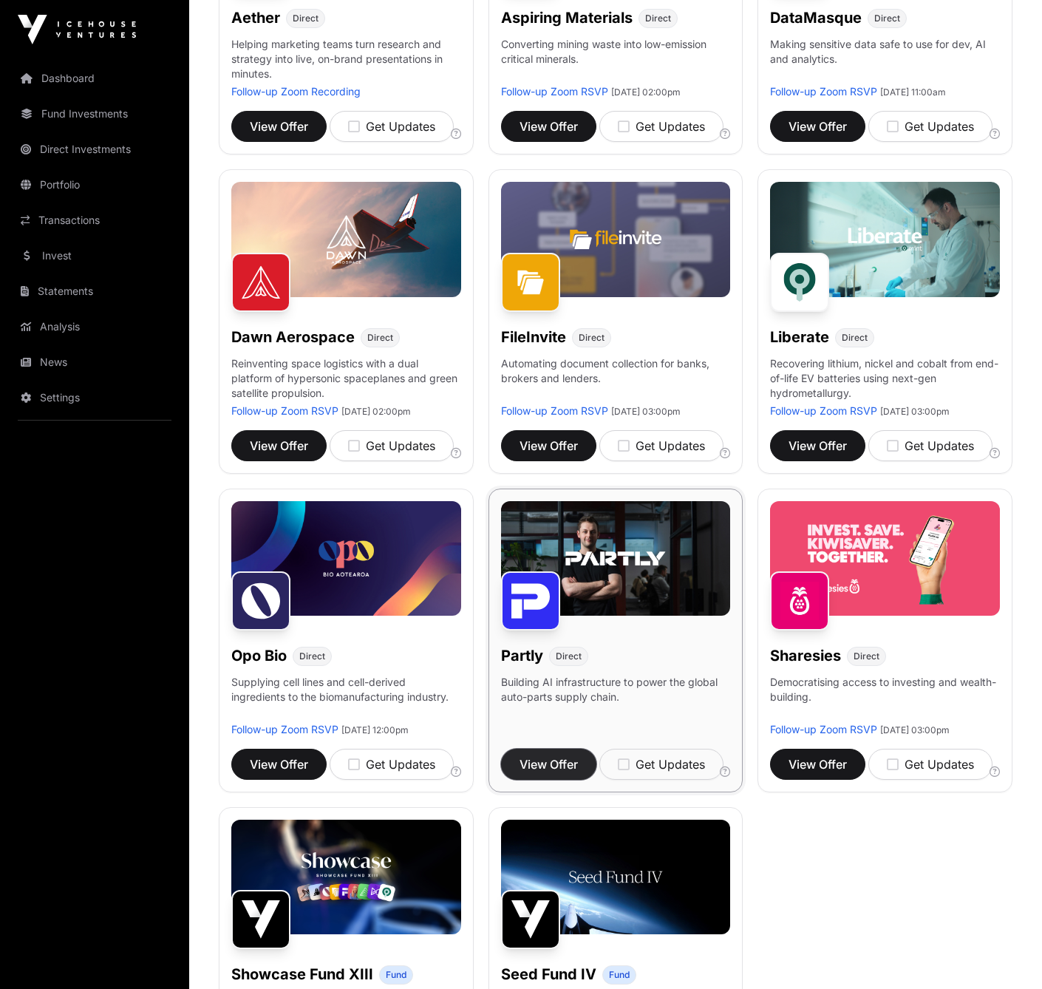
click at [549, 773] on span "View Offer" at bounding box center [549, 764] width 58 height 18
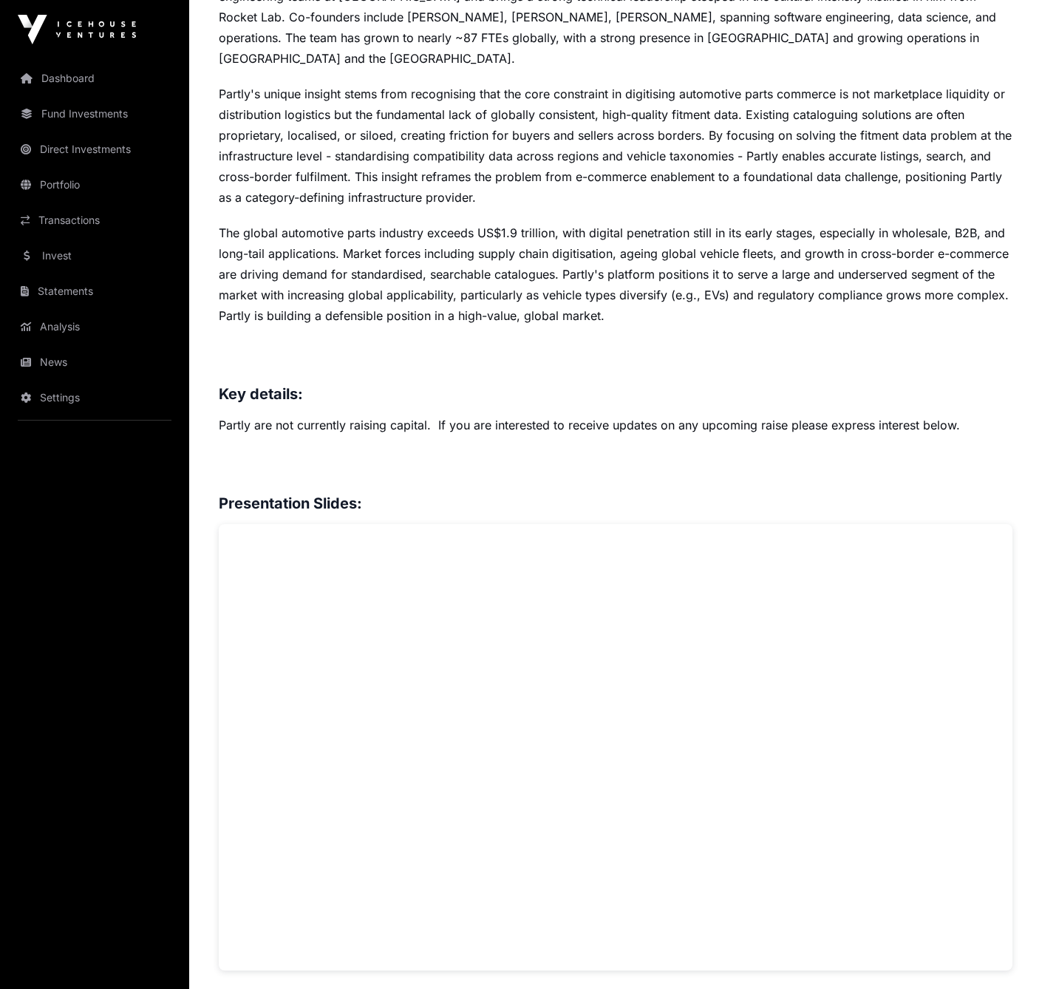
scroll to position [803, 0]
